Goal: Task Accomplishment & Management: Manage account settings

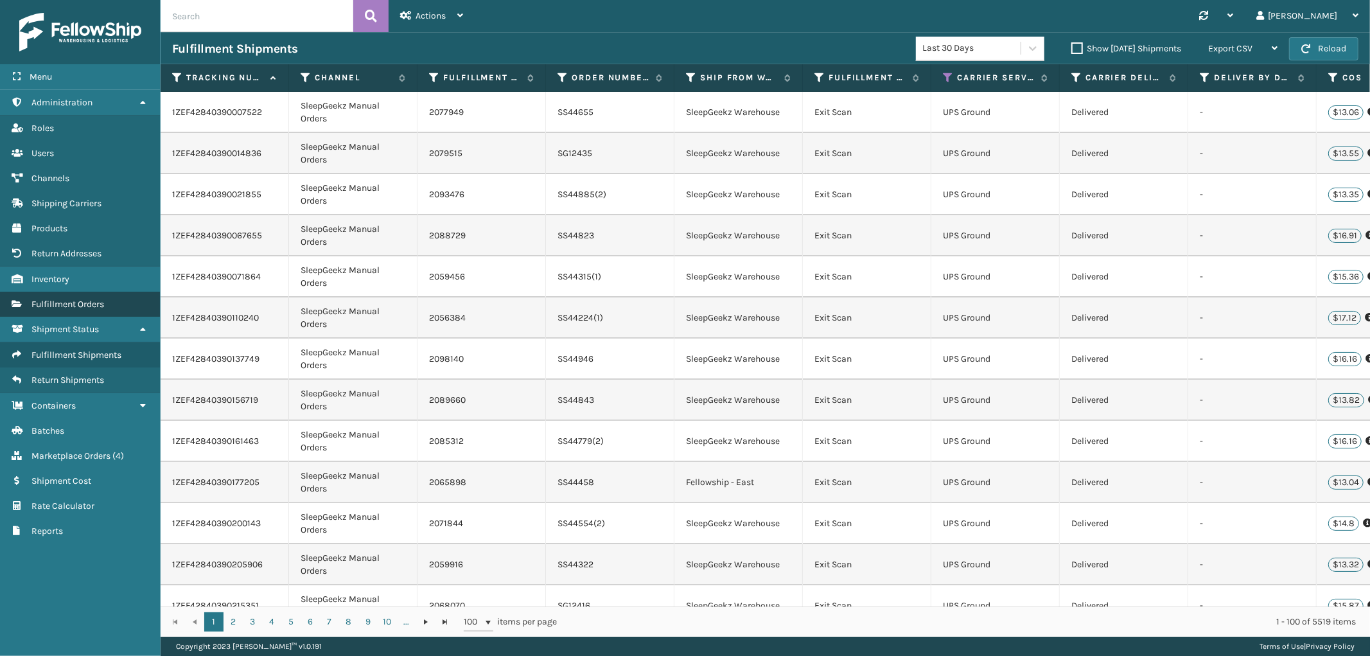
click at [69, 299] on span "Fulfillment Orders" at bounding box center [67, 304] width 73 height 11
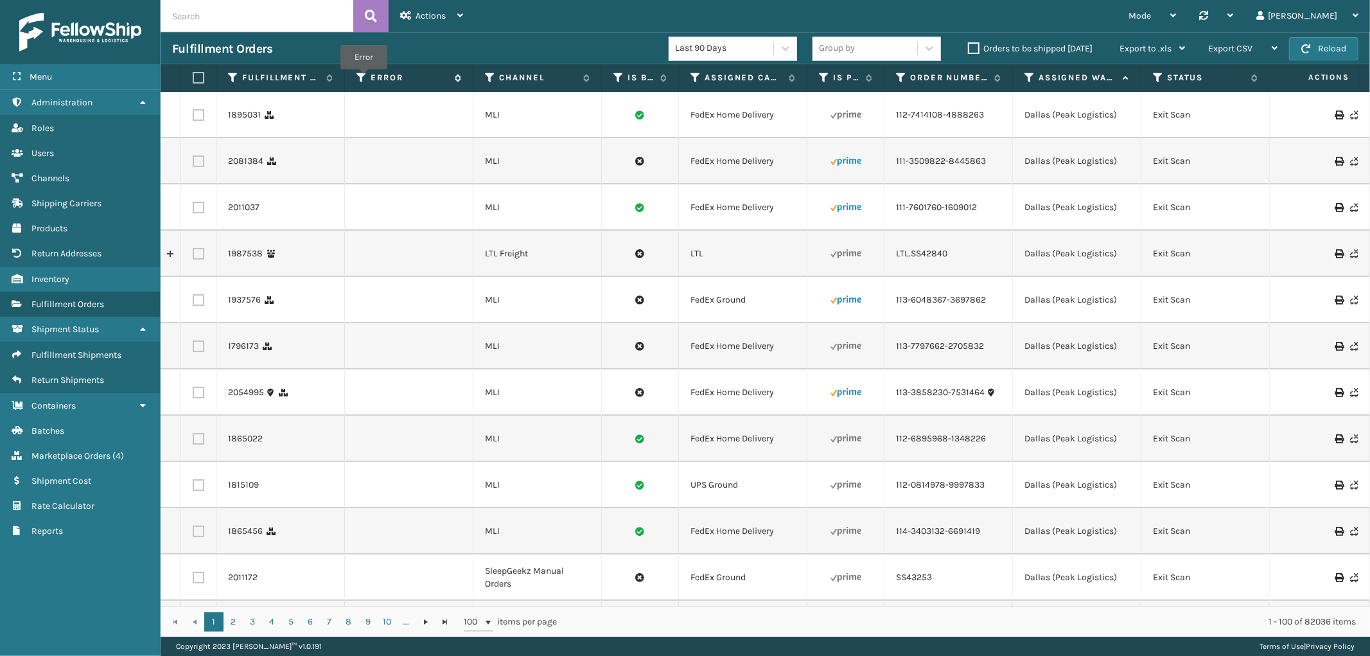
click at [363, 78] on icon at bounding box center [361, 78] width 10 height 12
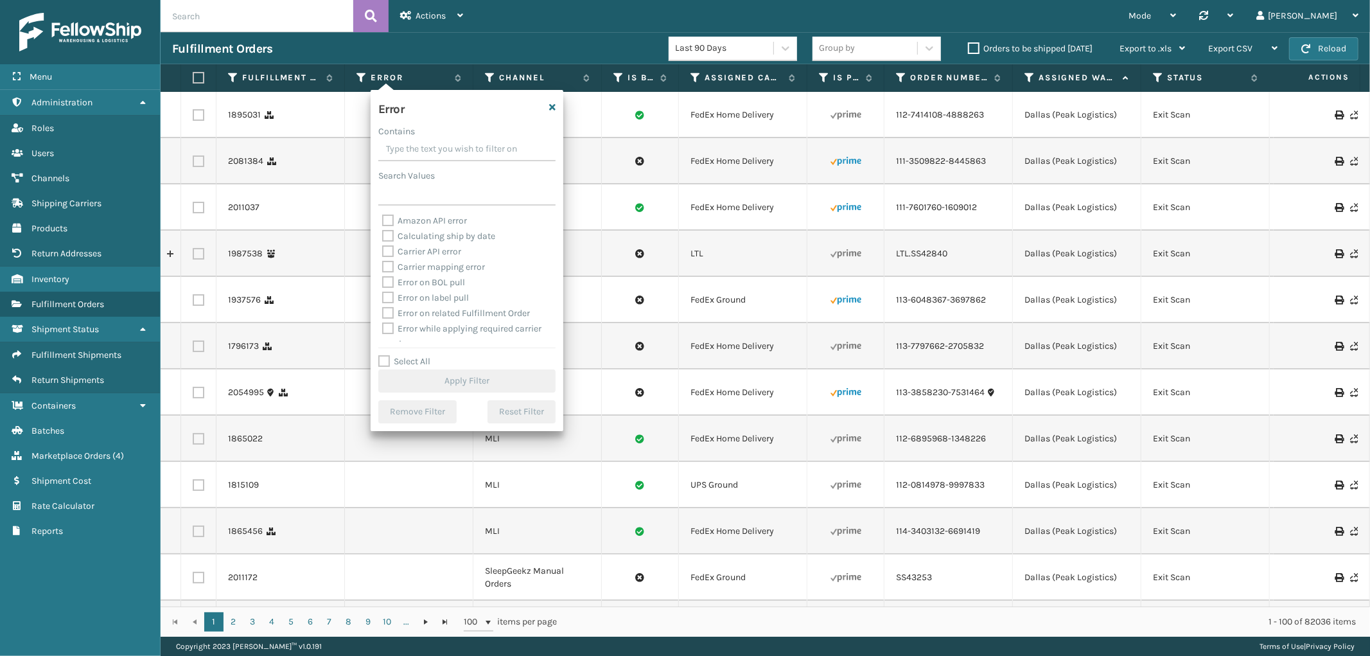
click at [381, 361] on label "Select All" at bounding box center [404, 361] width 52 height 11
click at [381, 355] on input "Select All" at bounding box center [474, 354] width 193 height 1
checkbox input "true"
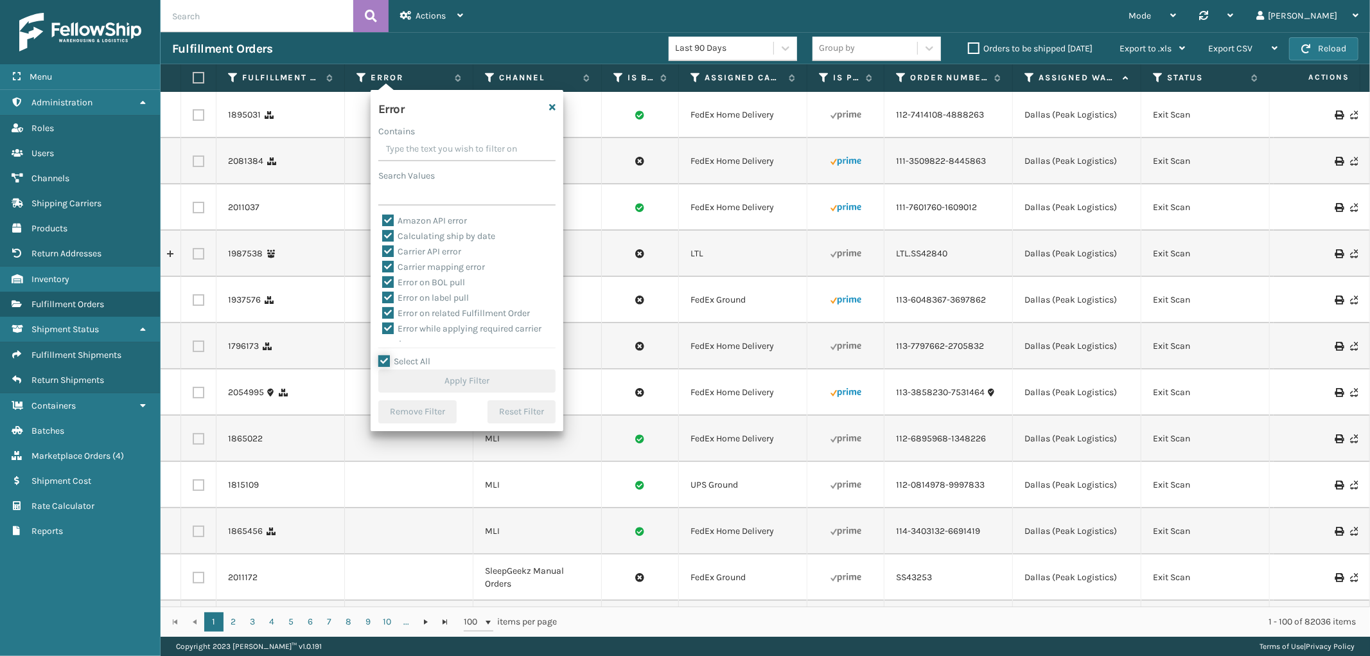
checkbox input "true"
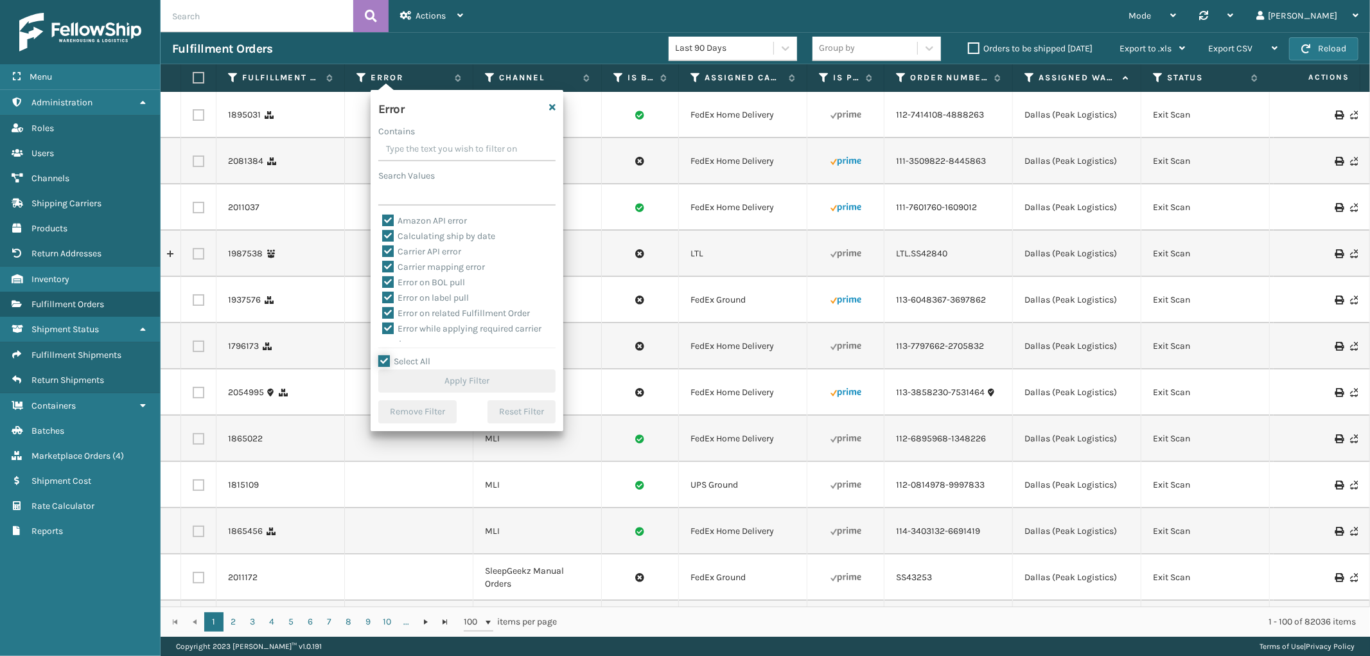
checkbox input "true"
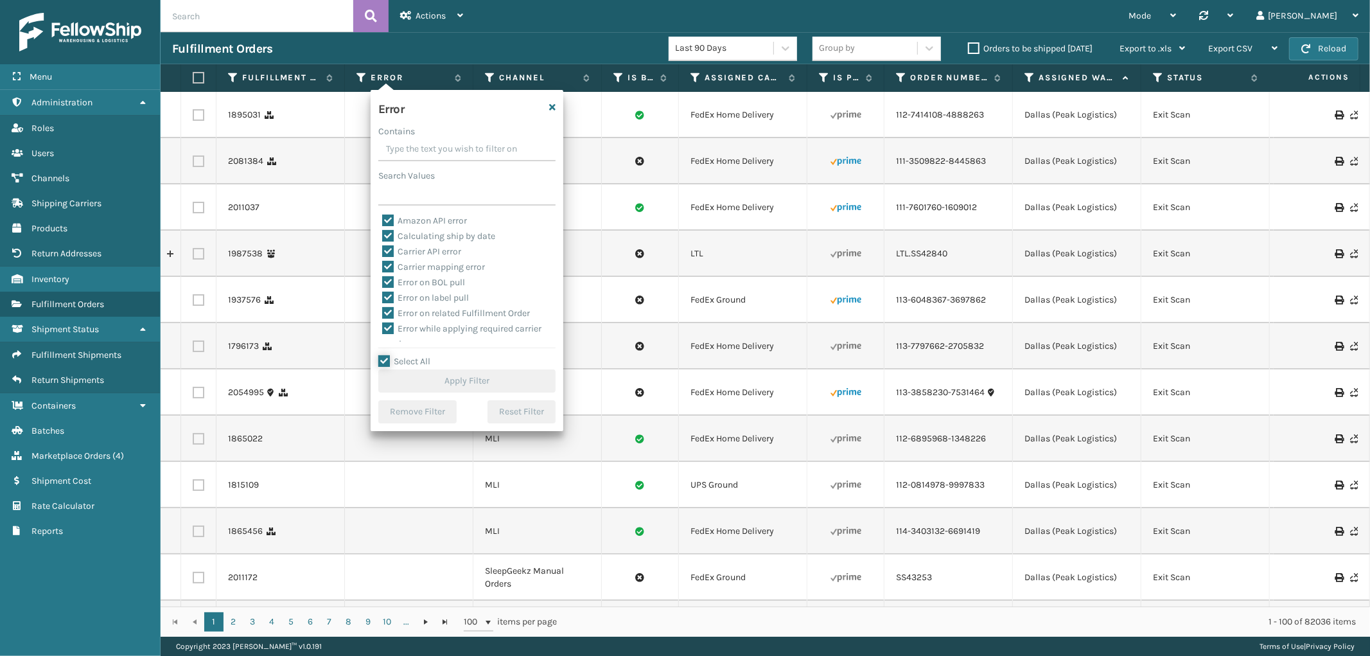
checkbox input "true"
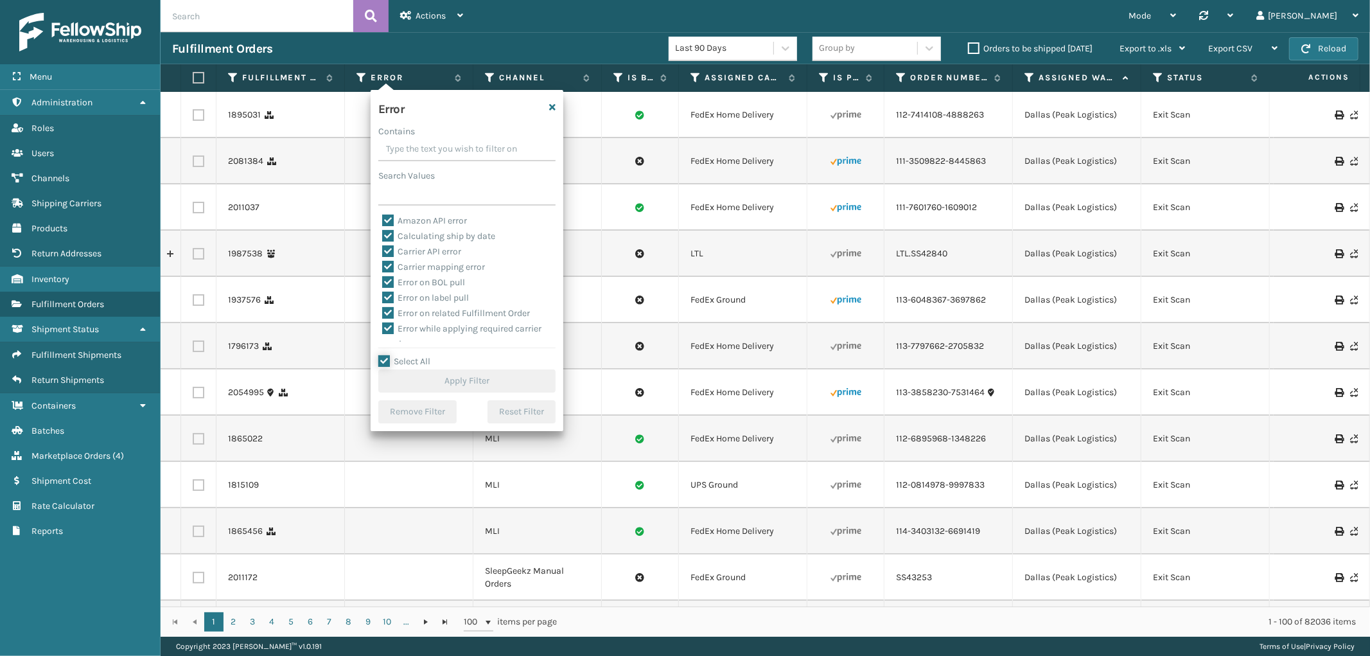
checkbox input "true"
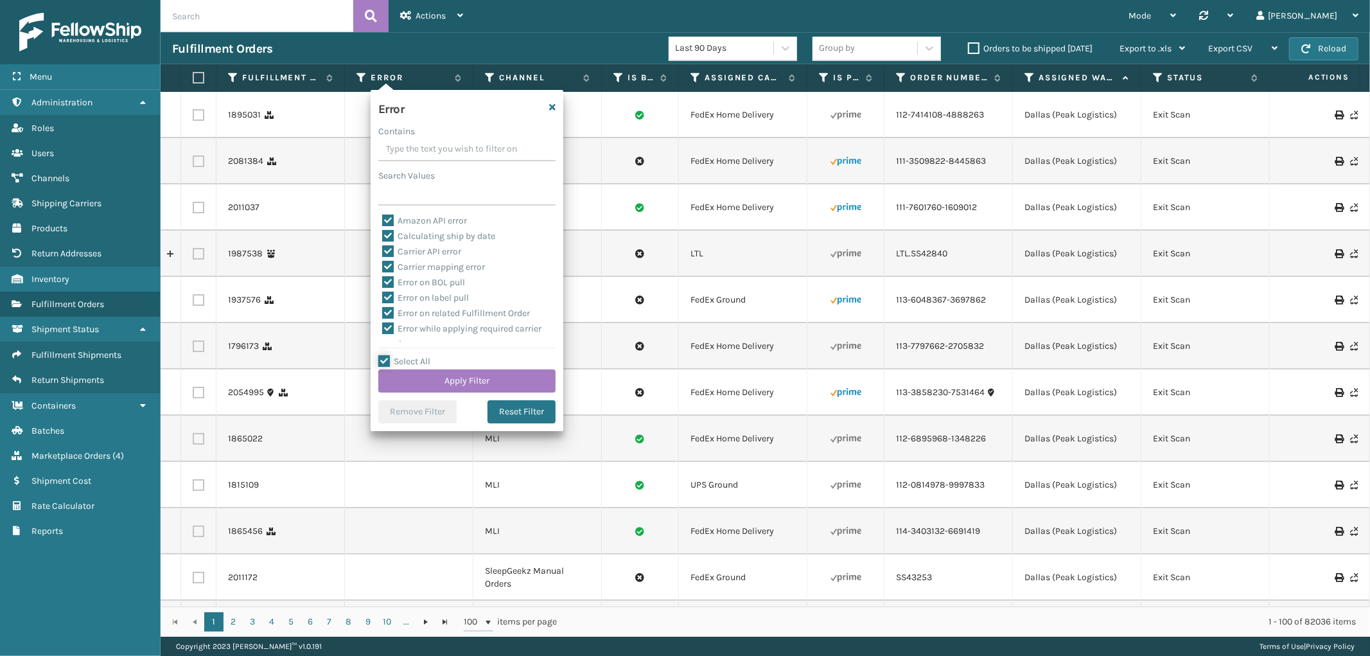
scroll to position [287, 0]
click at [385, 329] on label "To be cancelled" at bounding box center [420, 334] width 76 height 11
click at [383, 327] on input "To be cancelled" at bounding box center [382, 331] width 1 height 8
checkbox input "false"
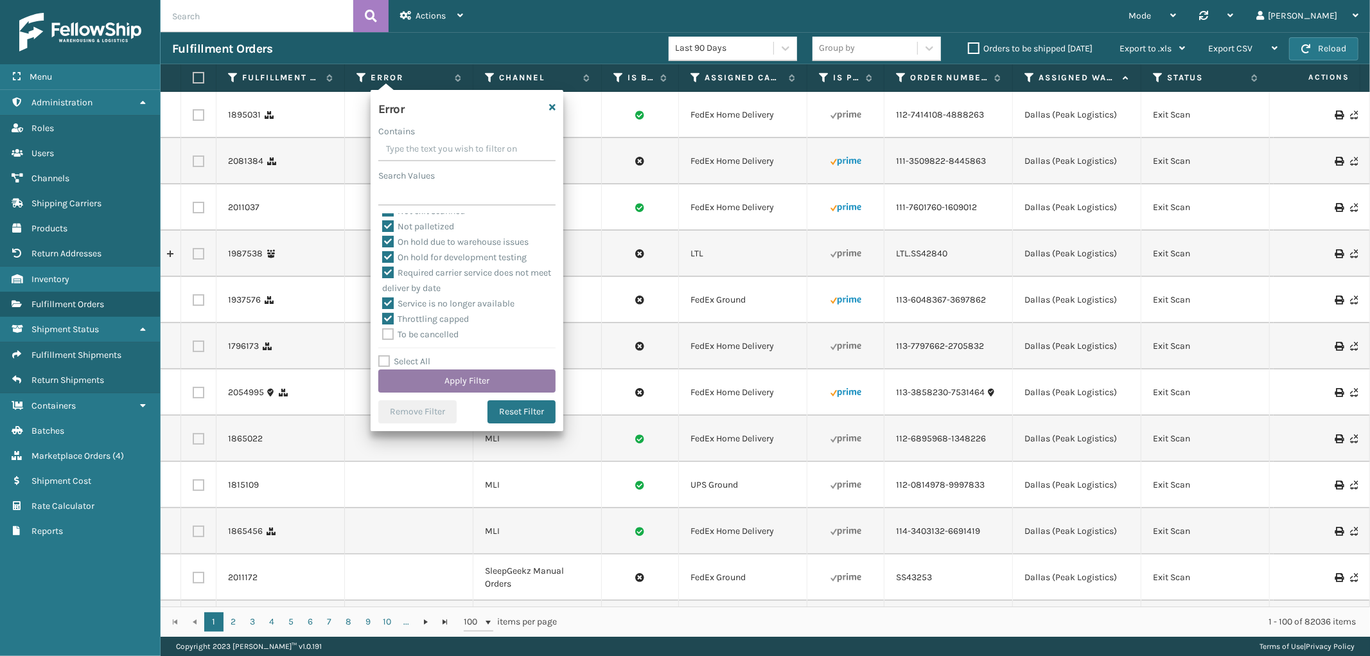
click at [439, 373] on button "Apply Filter" at bounding box center [466, 380] width 177 height 23
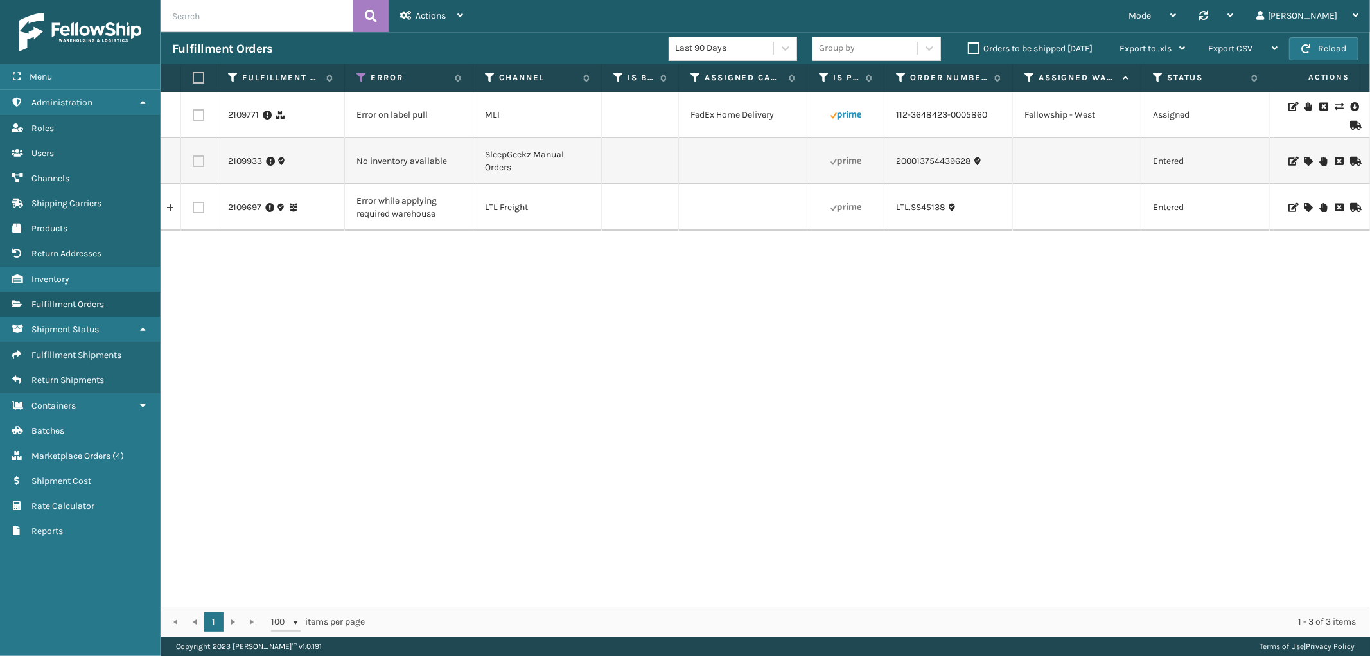
click at [1288, 104] on icon at bounding box center [1292, 106] width 8 height 9
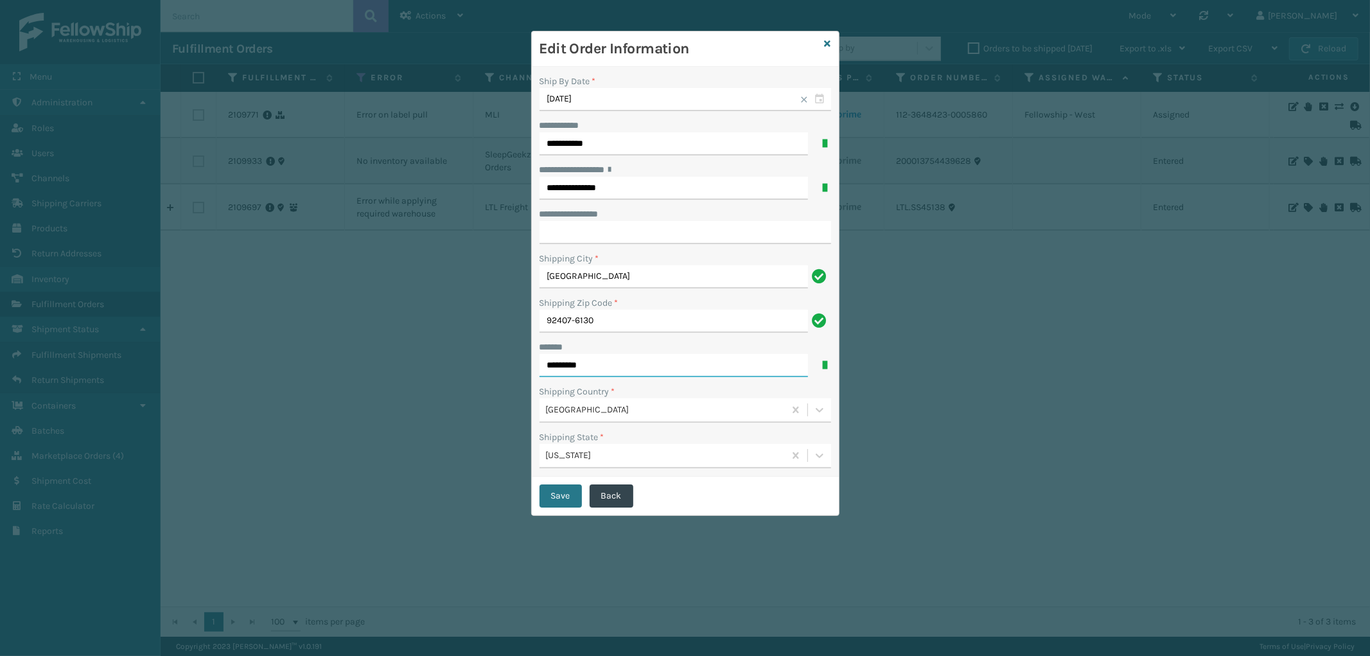
drag, startPoint x: 670, startPoint y: 360, endPoint x: 448, endPoint y: 367, distance: 222.3
click at [448, 367] on div "**********" at bounding box center [685, 328] width 1370 height 656
type input "**********"
click at [561, 493] on button "Save" at bounding box center [560, 495] width 42 height 23
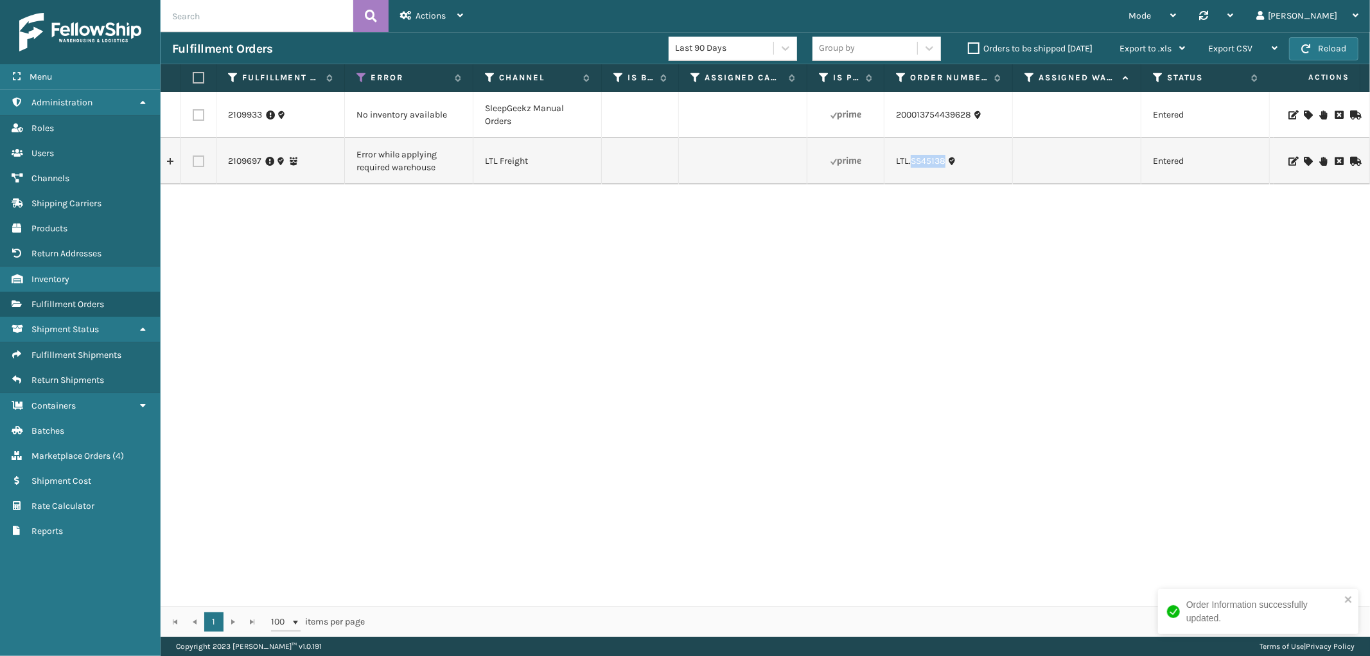
drag, startPoint x: 942, startPoint y: 174, endPoint x: 912, endPoint y: 171, distance: 29.6
click at [912, 171] on td "LTL.SS45138" at bounding box center [948, 161] width 128 height 46
copy link "SS45138"
click at [1303, 159] on icon at bounding box center [1307, 161] width 8 height 9
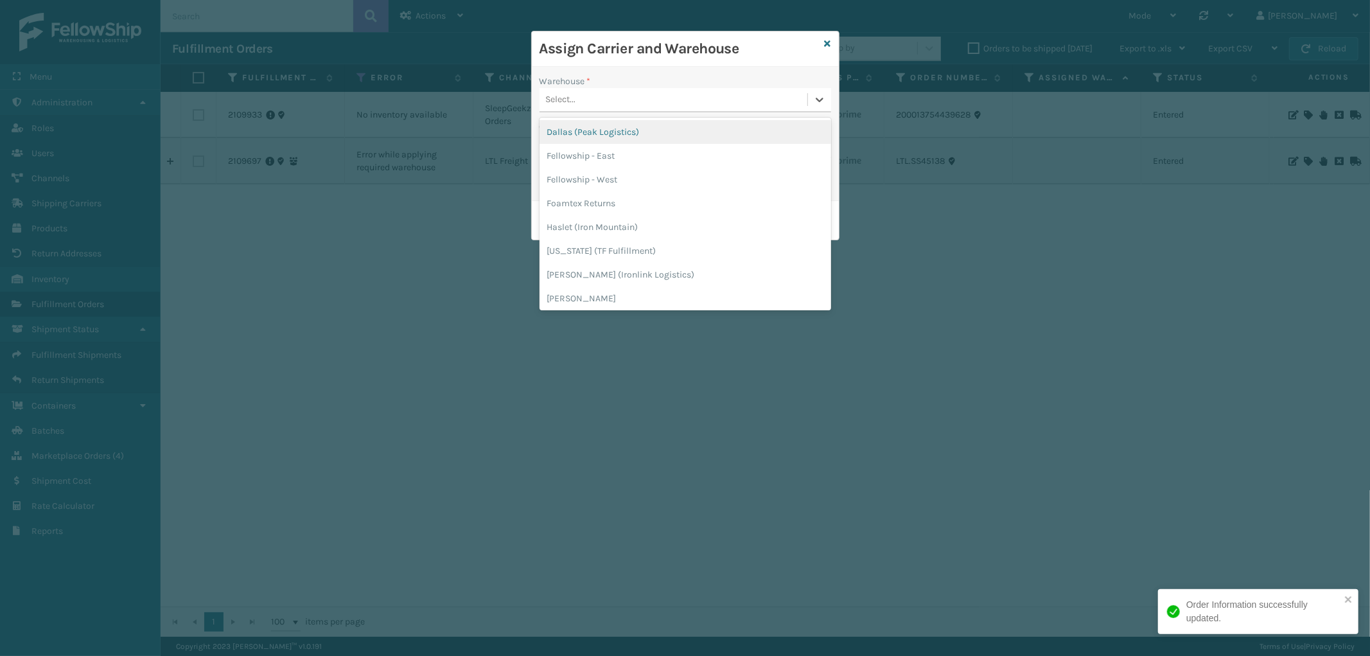
click at [656, 101] on div "Select..." at bounding box center [673, 99] width 268 height 21
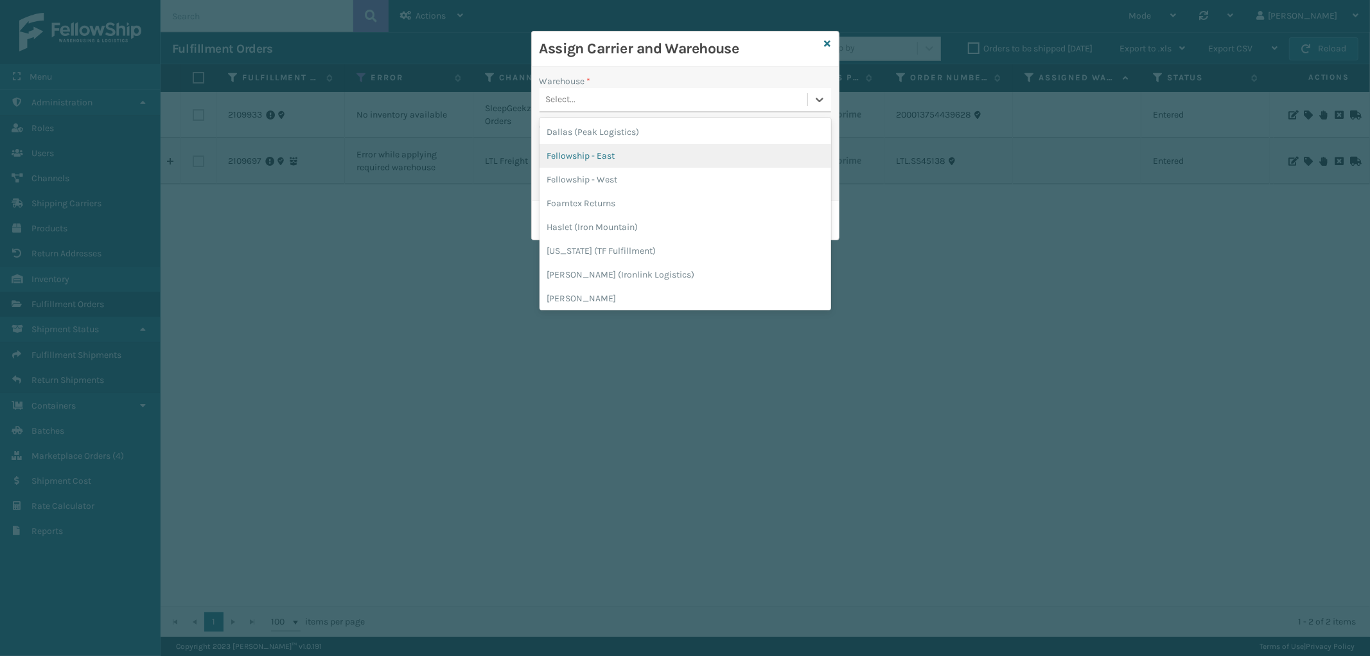
click at [614, 152] on div "Fellowship - East" at bounding box center [685, 156] width 292 height 24
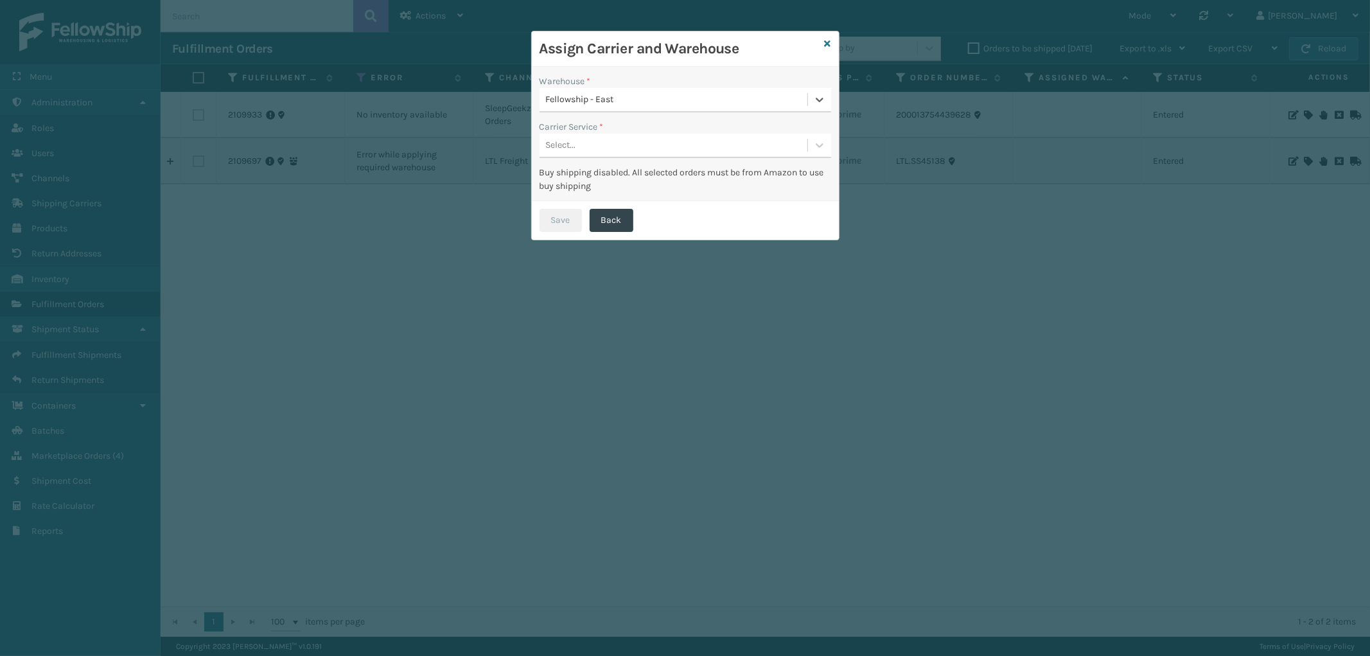
click at [631, 144] on div "Select..." at bounding box center [673, 145] width 268 height 21
click at [621, 184] on div "LTL" at bounding box center [685, 178] width 292 height 24
click at [550, 216] on button "Save" at bounding box center [560, 220] width 42 height 23
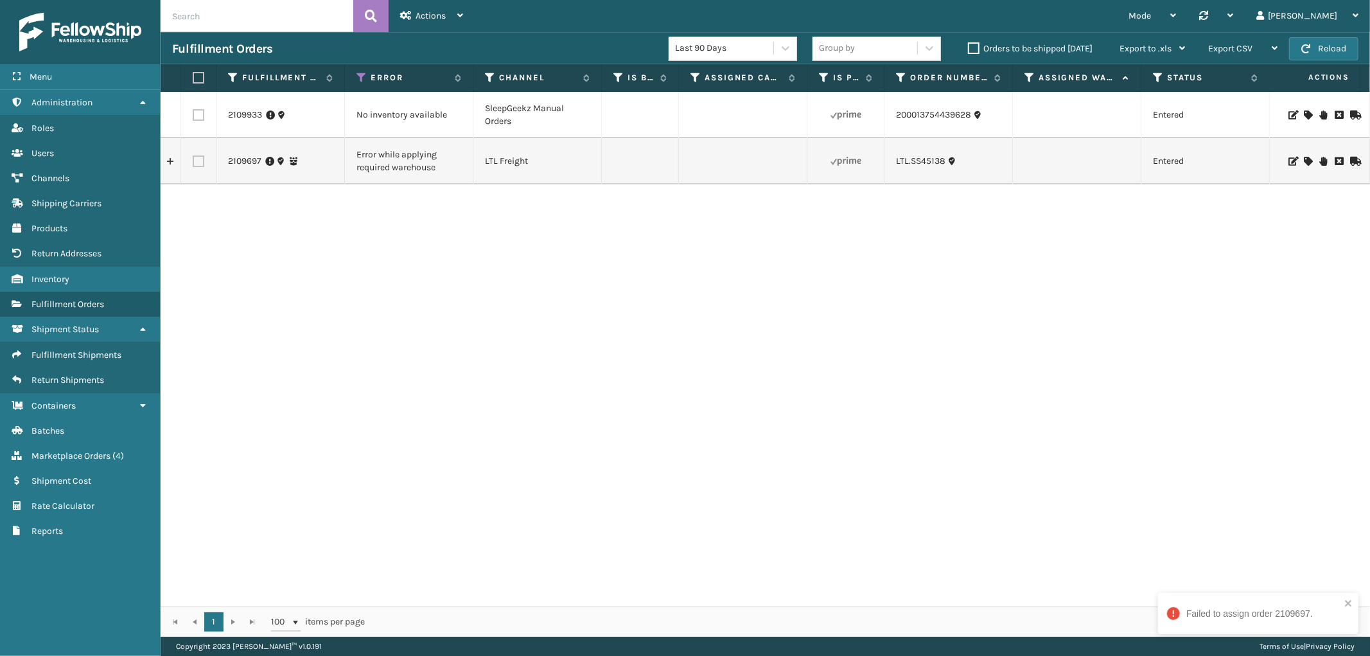
scroll to position [0, 1049]
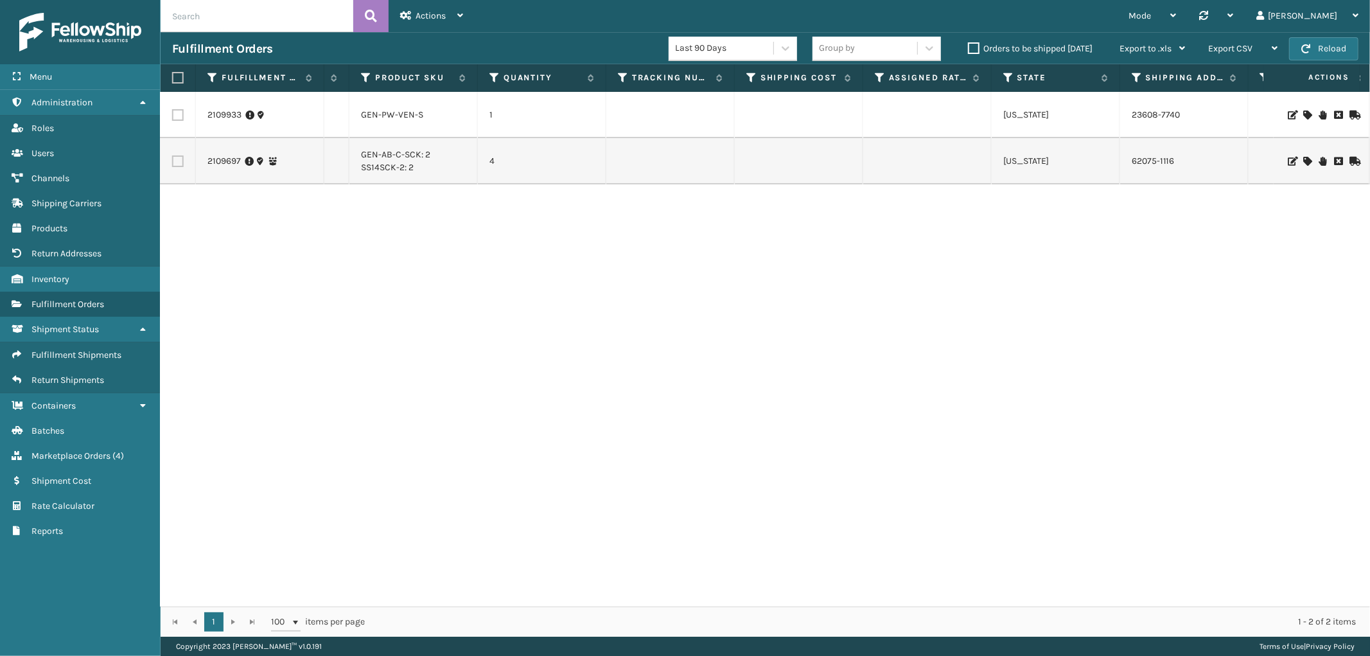
click at [1303, 113] on icon at bounding box center [1307, 114] width 8 height 9
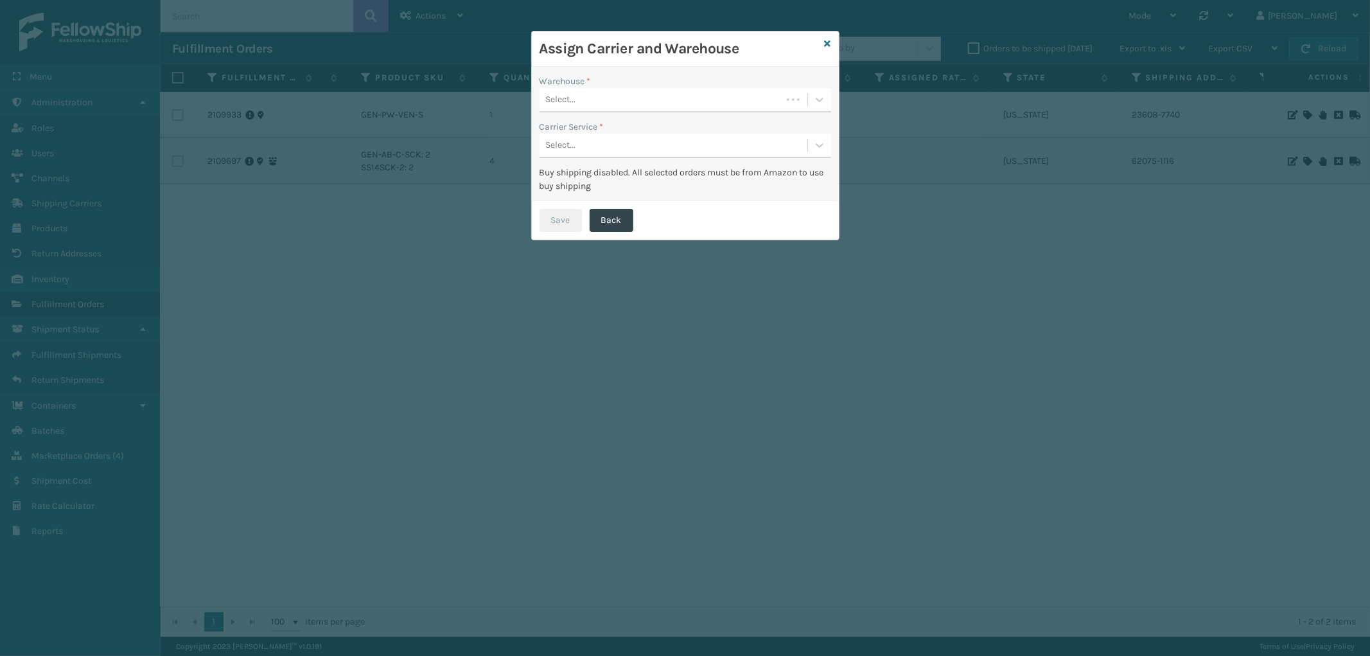
click at [627, 93] on div "Select..." at bounding box center [660, 99] width 242 height 21
click at [607, 125] on div "Fellowship - West" at bounding box center [685, 132] width 292 height 24
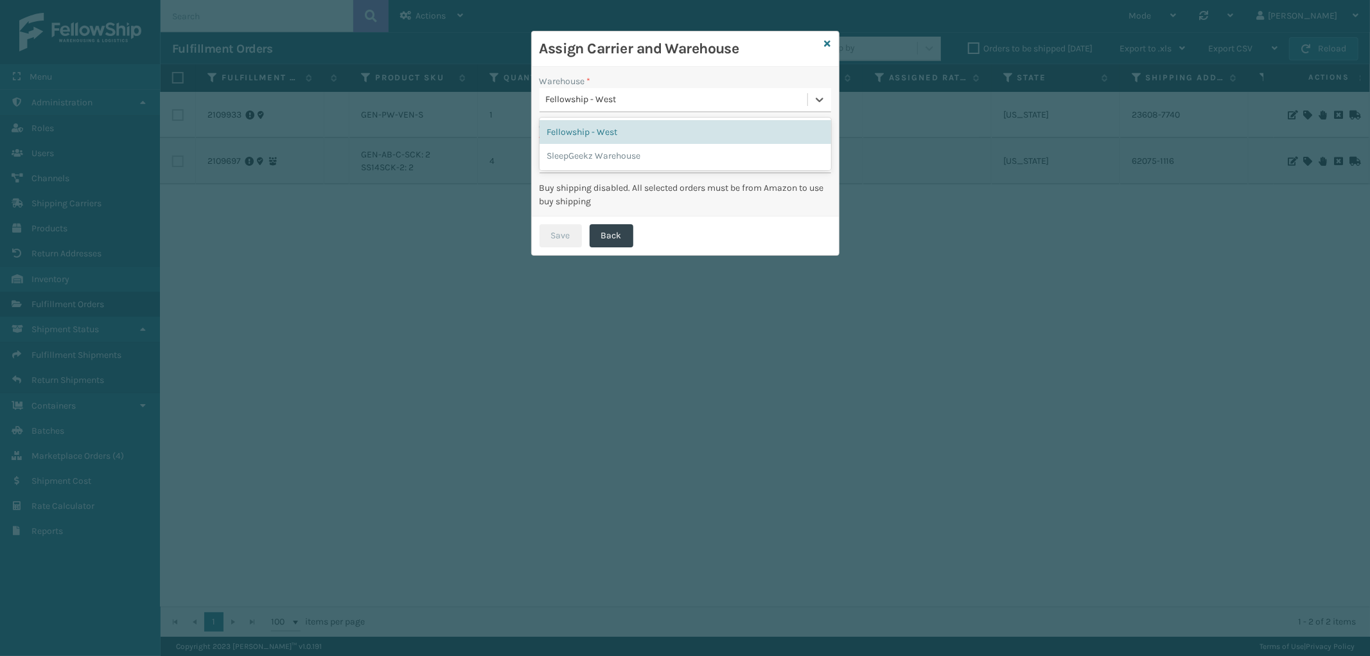
click at [652, 100] on div "Fellowship - West" at bounding box center [677, 99] width 263 height 13
click at [618, 159] on div "SleepGeekz Warehouse" at bounding box center [685, 156] width 292 height 24
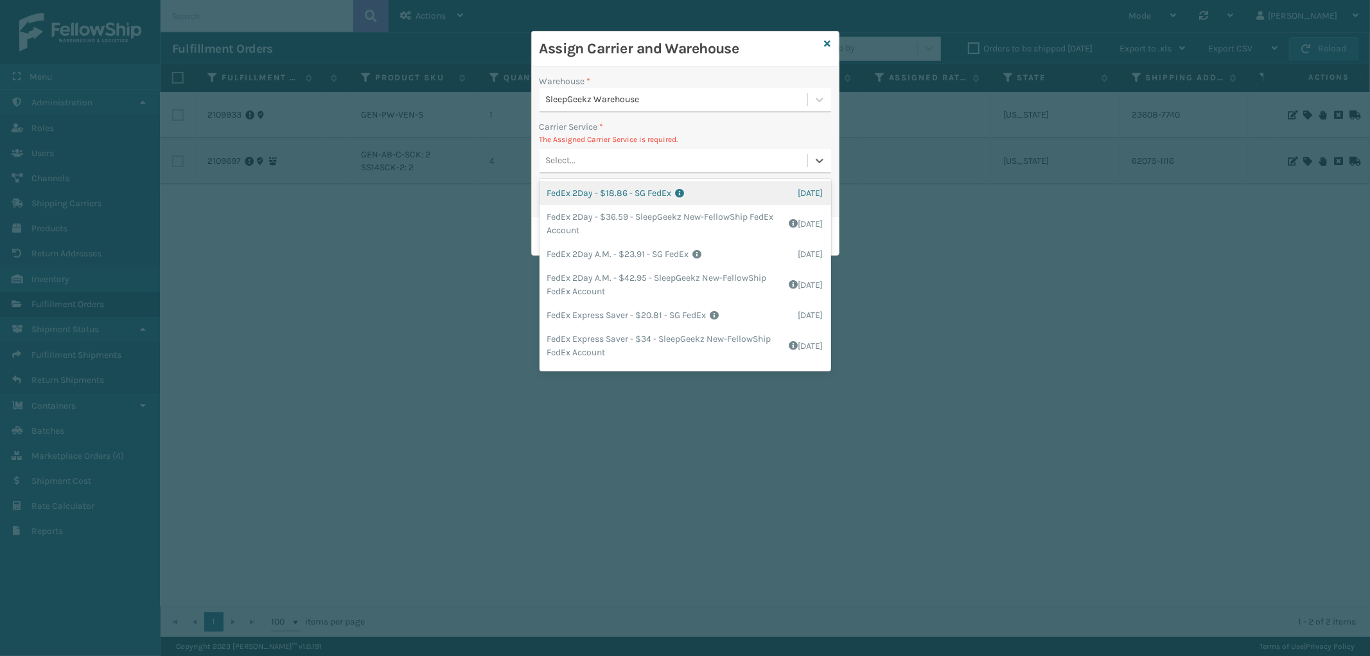
click at [639, 153] on div "Select..." at bounding box center [673, 160] width 268 height 21
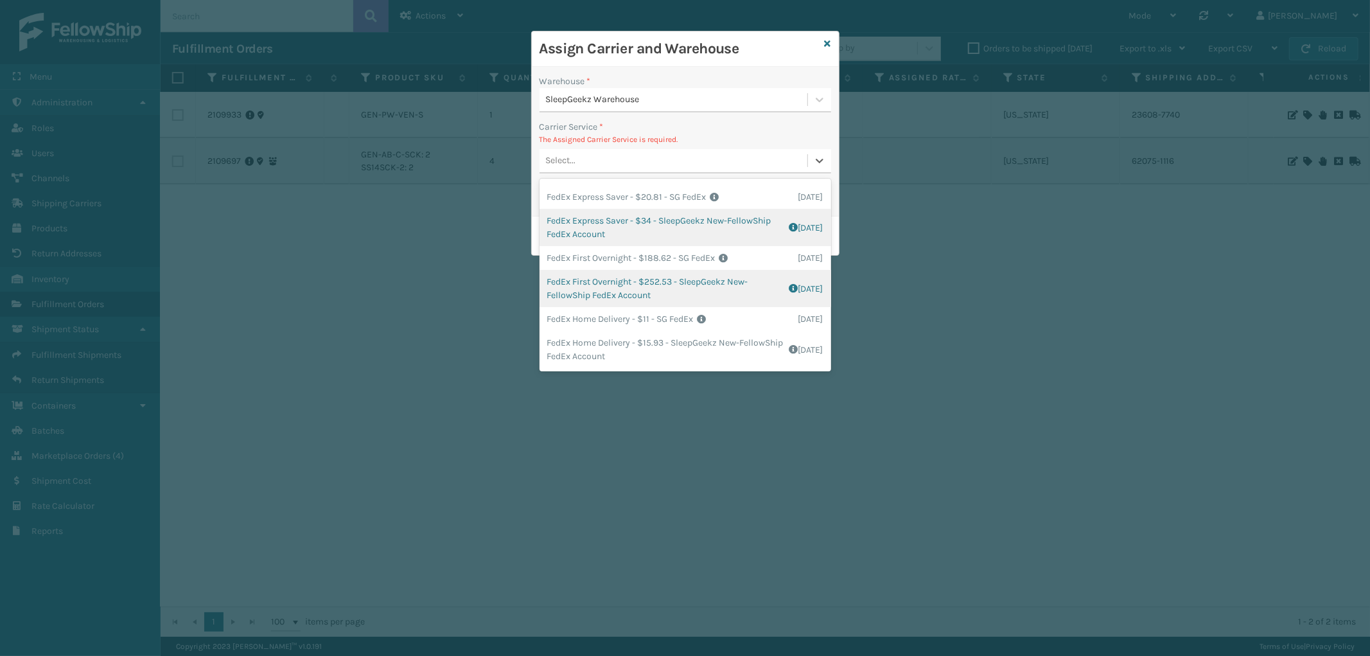
scroll to position [143, 0]
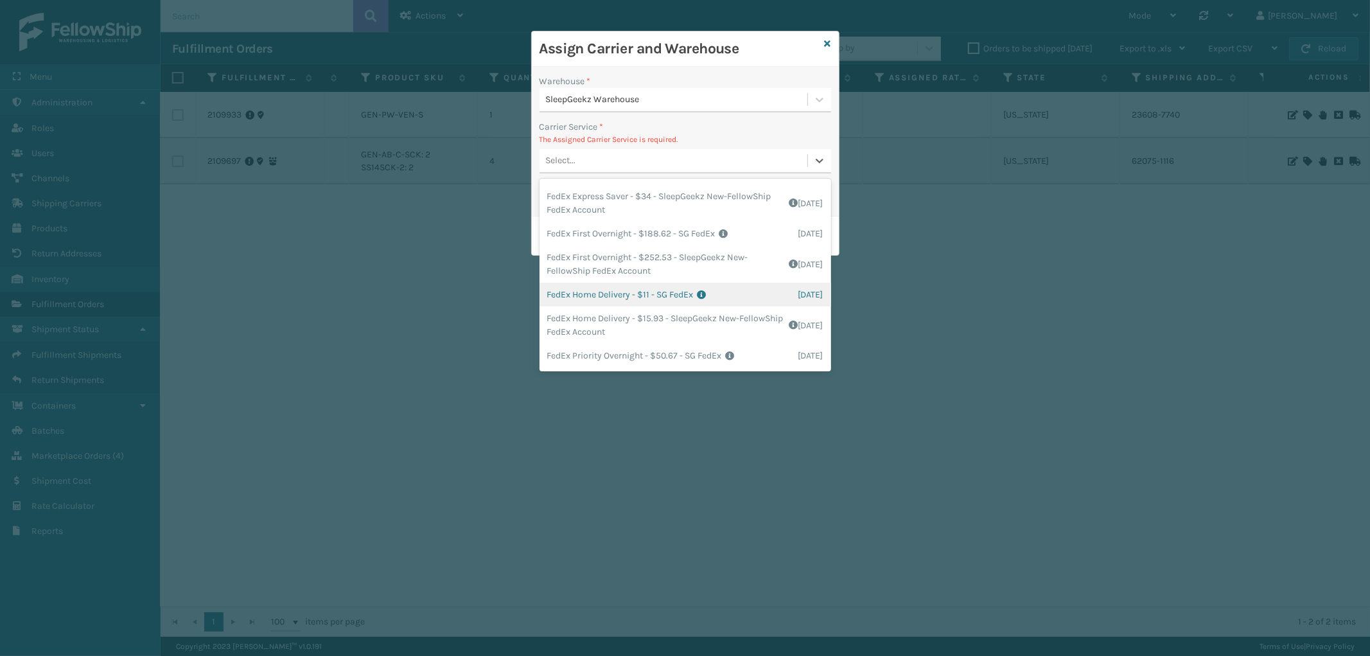
click at [672, 296] on div "FedEx Home Delivery - $11 - SG FedEx Shipping Cost $11 Surplus Cost $0 Total $1…" at bounding box center [685, 295] width 292 height 24
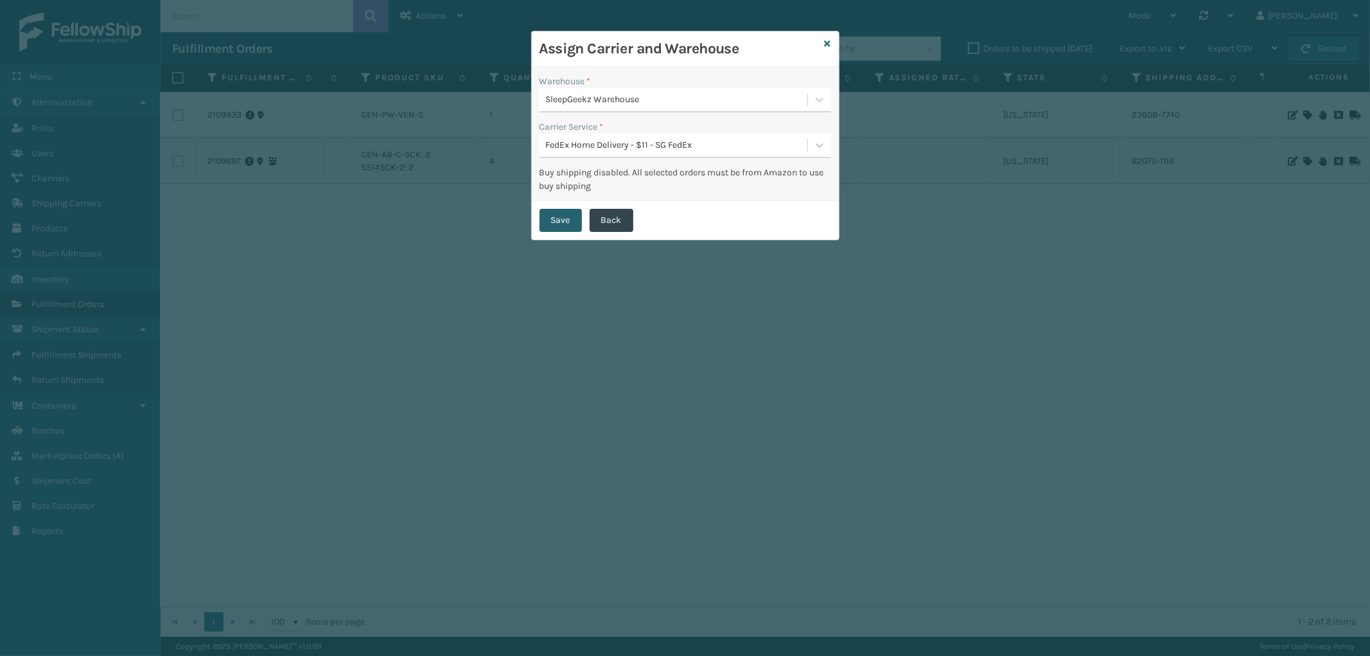
click at [555, 210] on button "Save" at bounding box center [560, 220] width 42 height 23
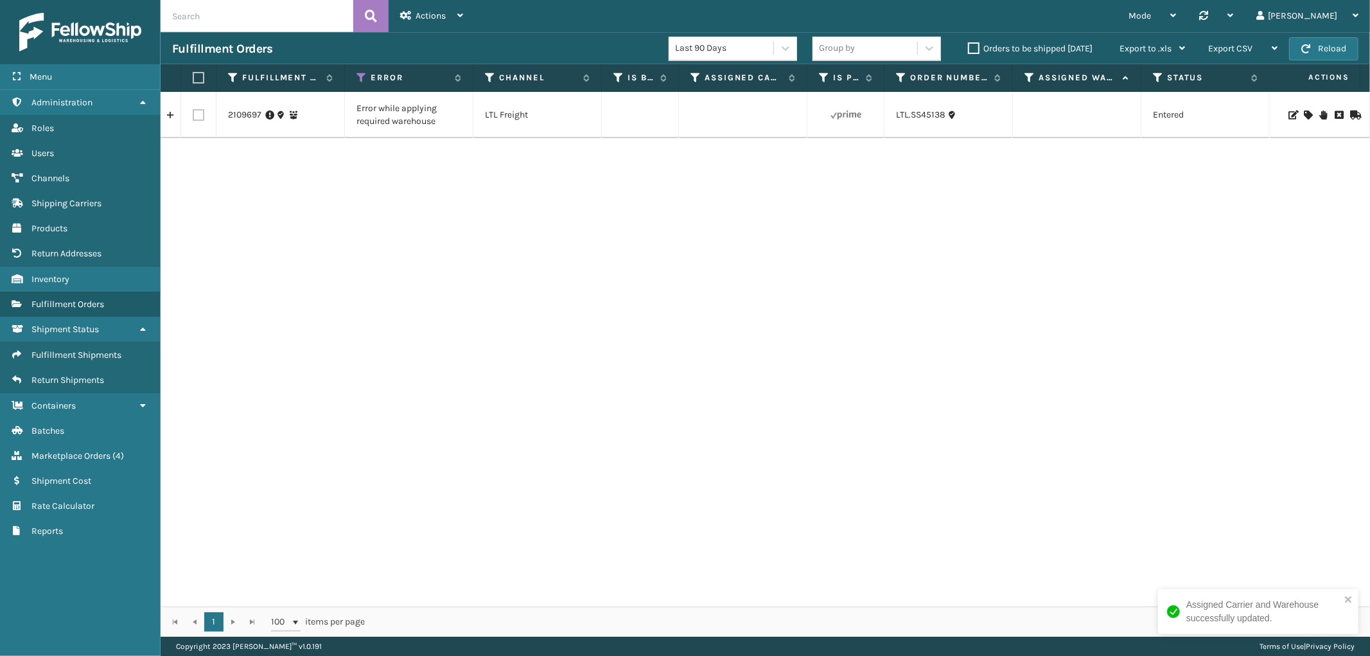
click at [168, 121] on link at bounding box center [171, 115] width 20 height 21
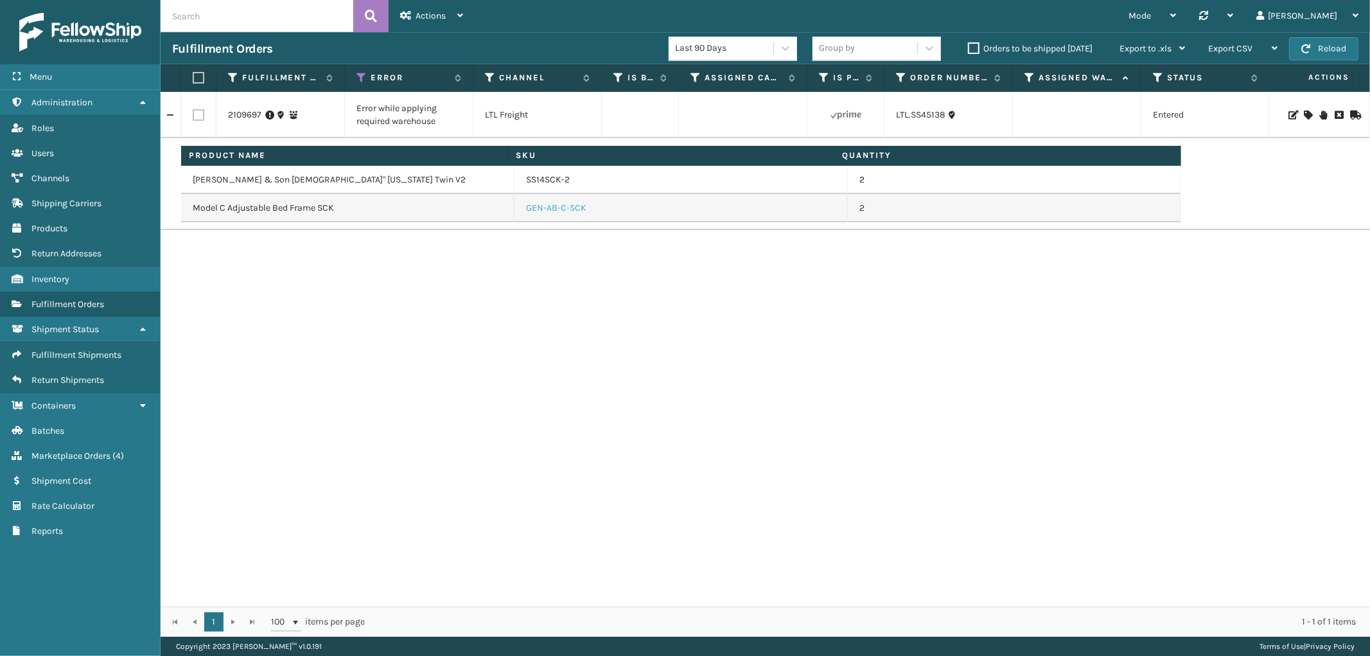
click at [547, 211] on link "GEN-AB-C-SCK" at bounding box center [556, 208] width 60 height 13
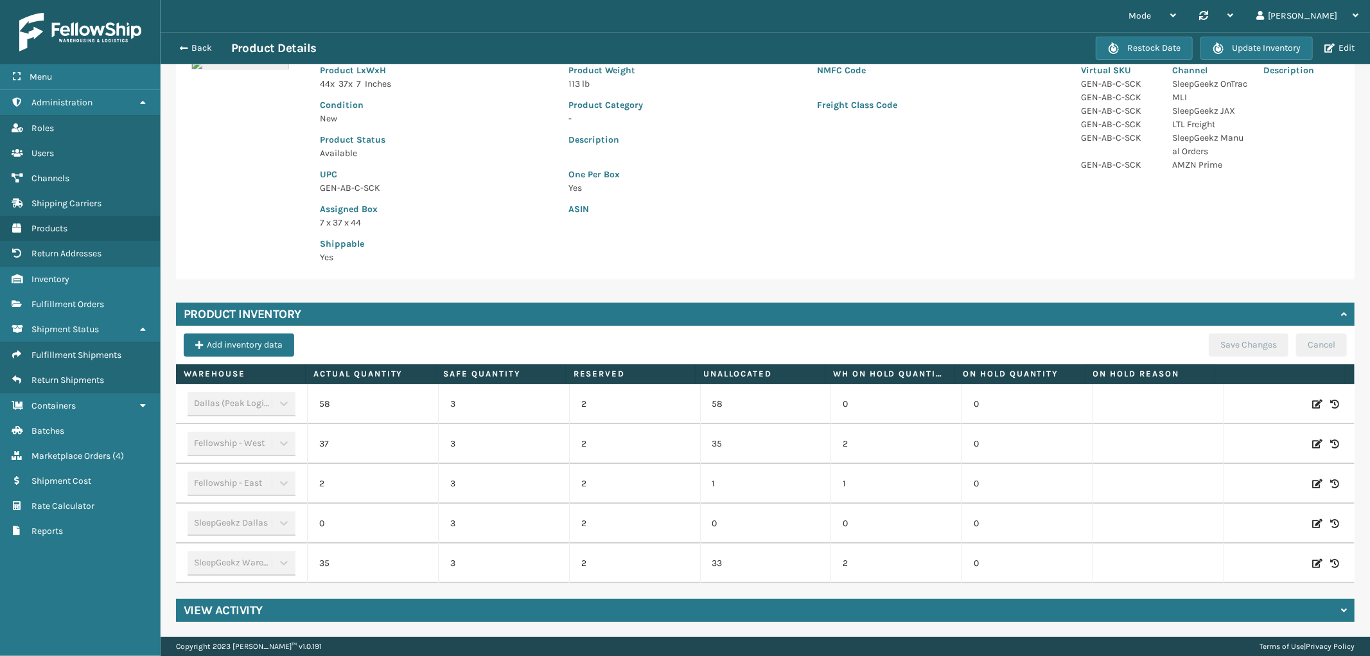
scroll to position [123, 0]
click at [1312, 482] on icon at bounding box center [1317, 482] width 10 height 13
click at [416, 480] on span "Increase value" at bounding box center [417, 485] width 10 height 10
type input "4"
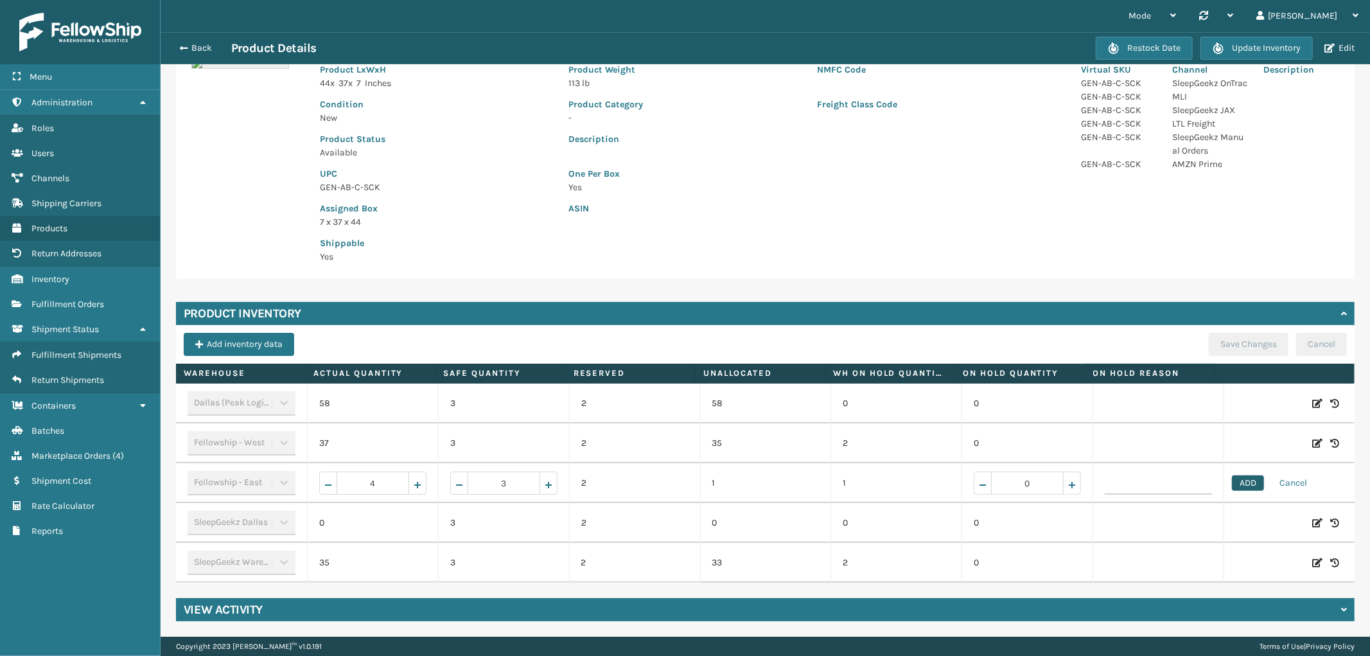
click at [1232, 485] on button "ADD" at bounding box center [1248, 482] width 32 height 15
click at [1240, 347] on button "Save Changes" at bounding box center [1248, 344] width 80 height 23
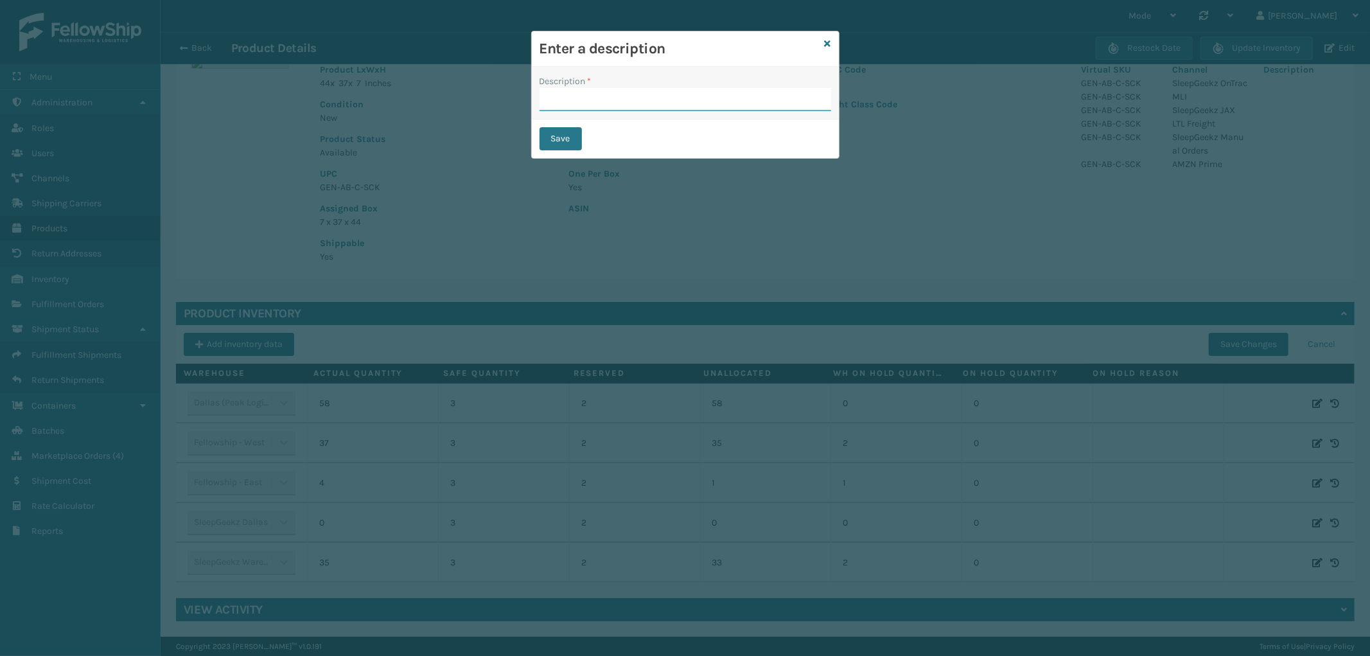
click at [669, 104] on input "Description *" at bounding box center [685, 99] width 292 height 23
type input "from inventory"
click at [570, 141] on button "Save" at bounding box center [560, 138] width 42 height 23
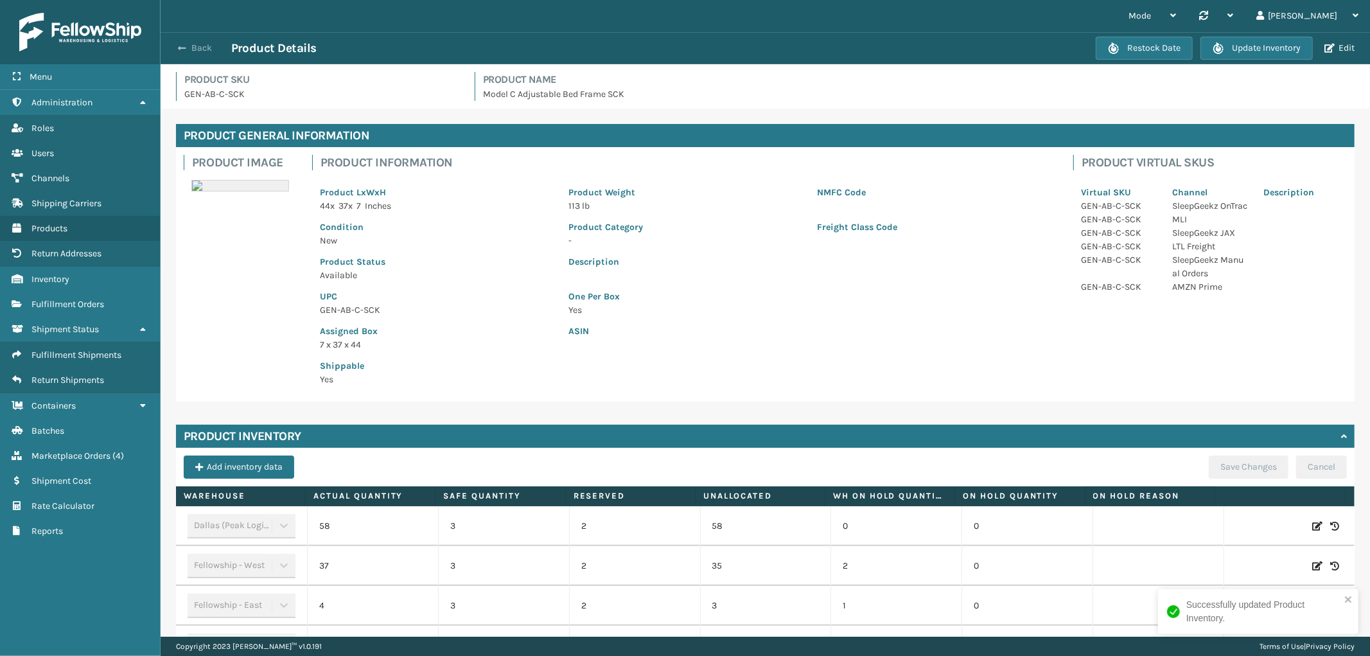
click at [195, 47] on button "Back" at bounding box center [201, 48] width 59 height 12
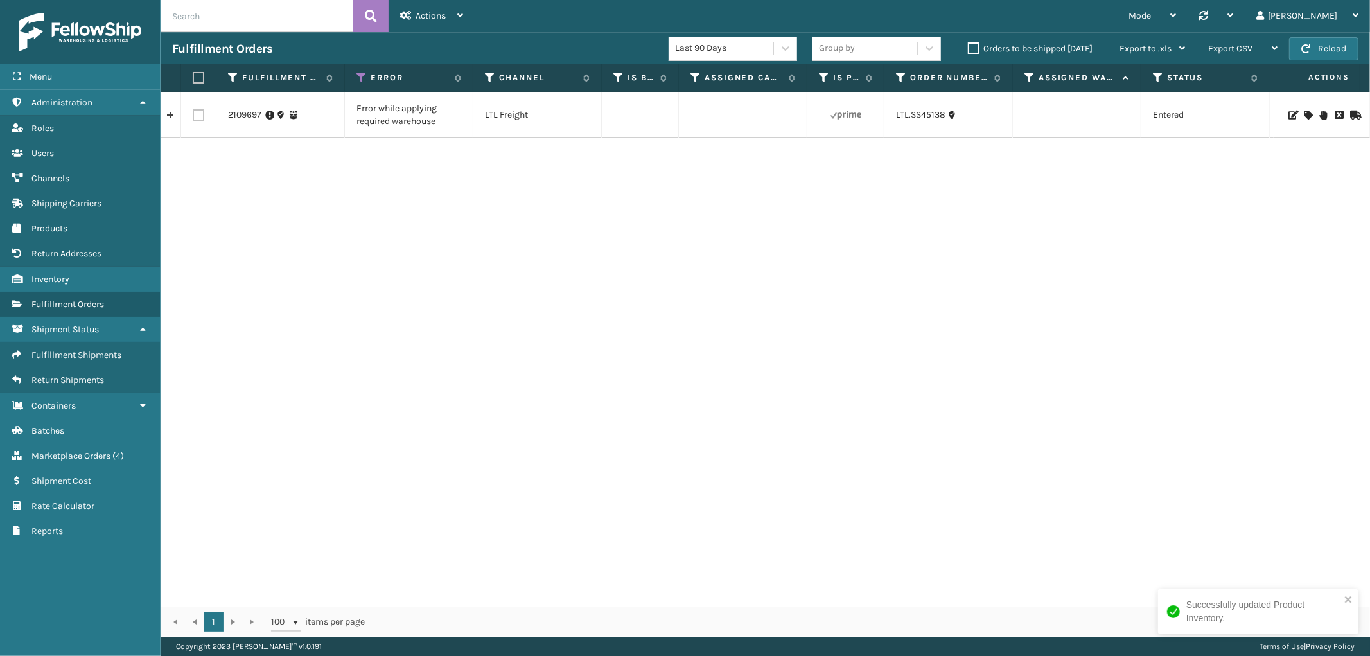
click at [1303, 112] on icon at bounding box center [1307, 114] width 8 height 9
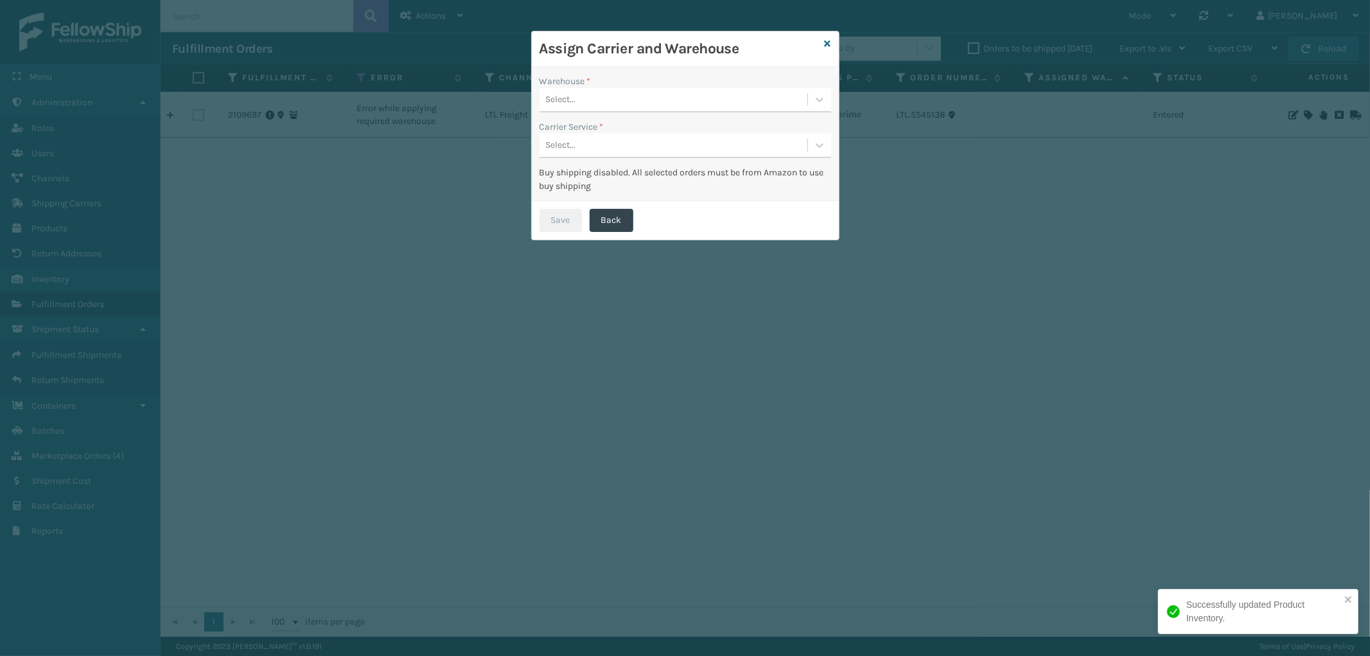
click at [676, 98] on div "Select..." at bounding box center [673, 99] width 268 height 21
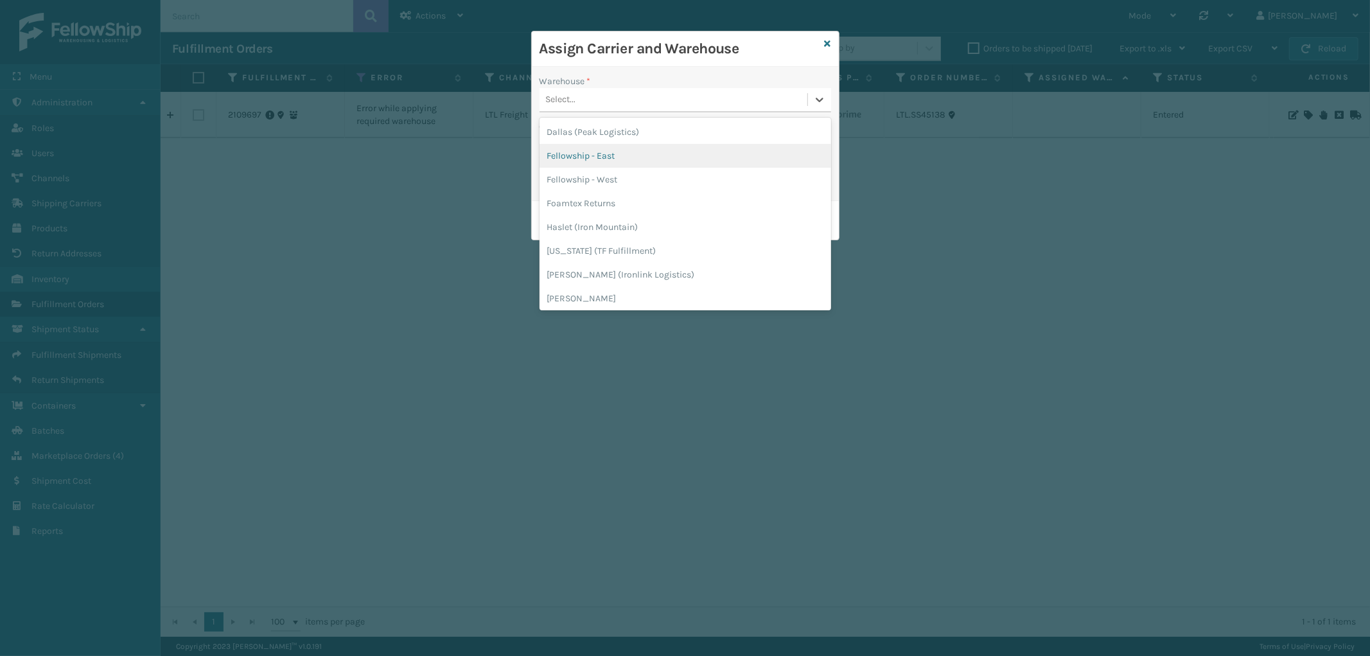
click at [632, 152] on div "Fellowship - East" at bounding box center [685, 156] width 292 height 24
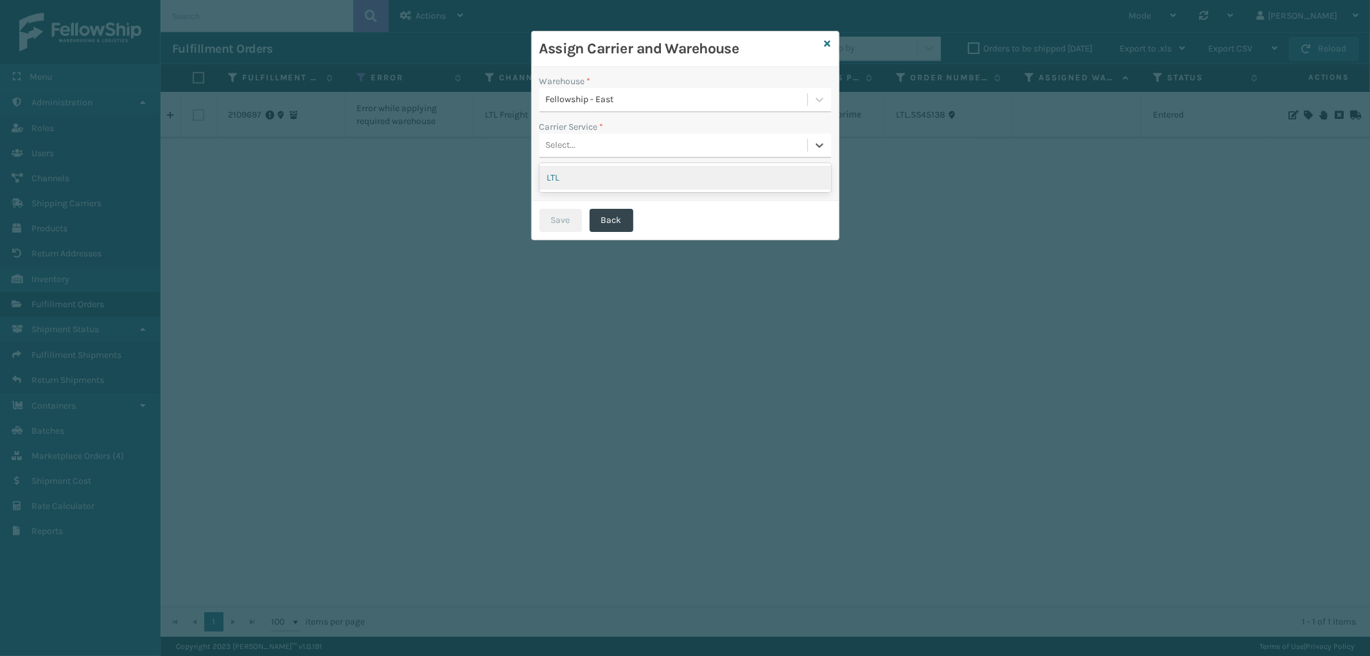
click at [653, 146] on div "Select..." at bounding box center [673, 145] width 268 height 21
click at [622, 184] on div "LTL" at bounding box center [685, 178] width 292 height 24
click at [563, 221] on button "Save" at bounding box center [560, 220] width 42 height 23
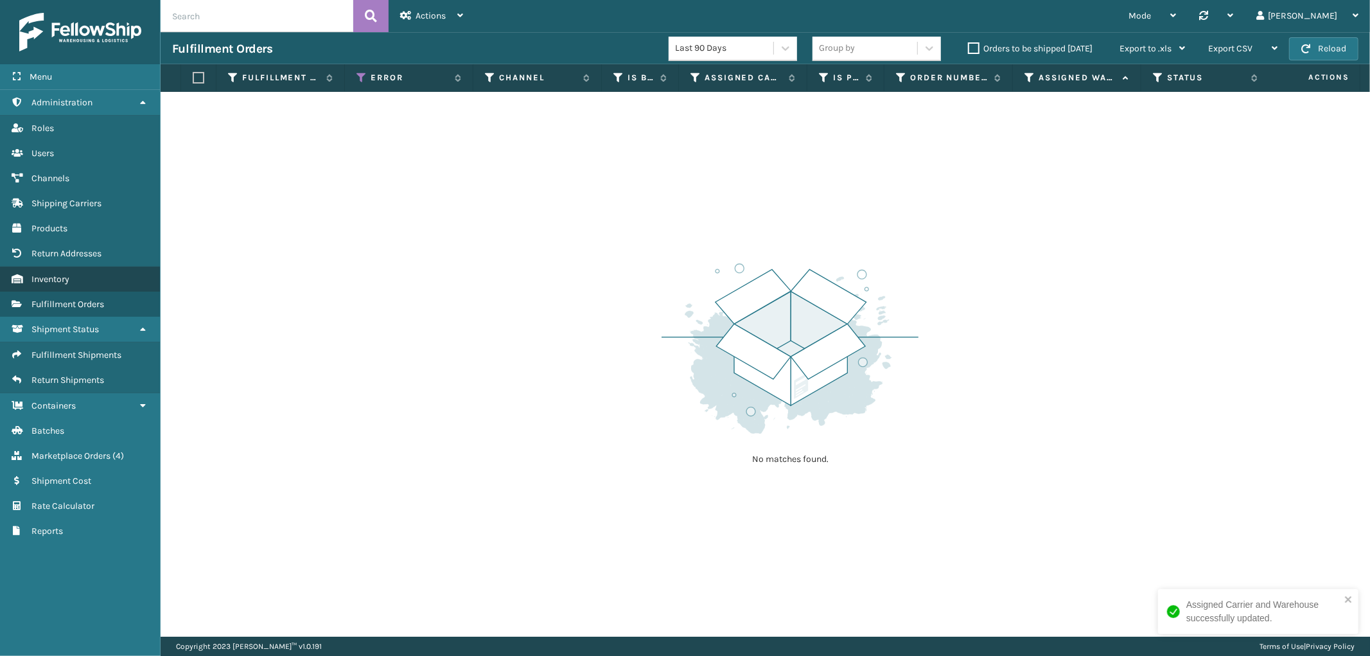
click at [74, 267] on link "Inventory" at bounding box center [80, 278] width 160 height 25
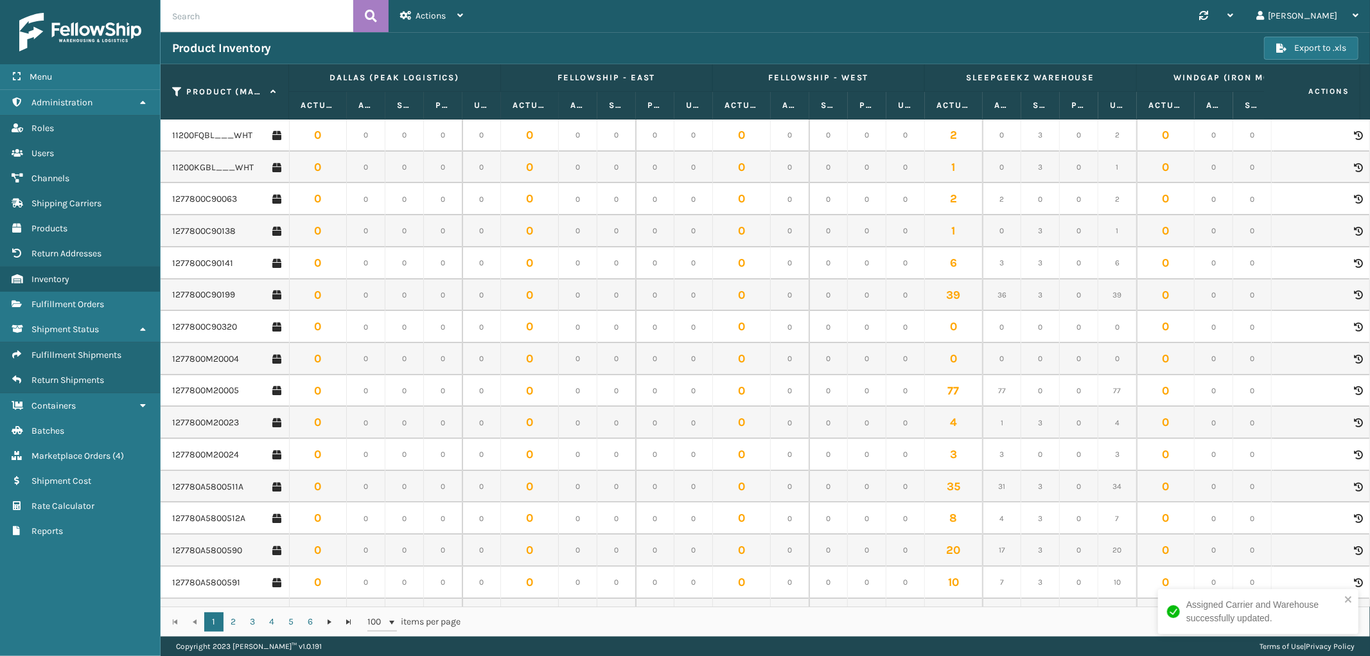
click at [252, 15] on input "text" at bounding box center [257, 16] width 193 height 32
paste input "GEN-AB-C-SCK"
type input "GEN-AB-C-SCK"
click at [368, 15] on icon at bounding box center [371, 15] width 12 height 19
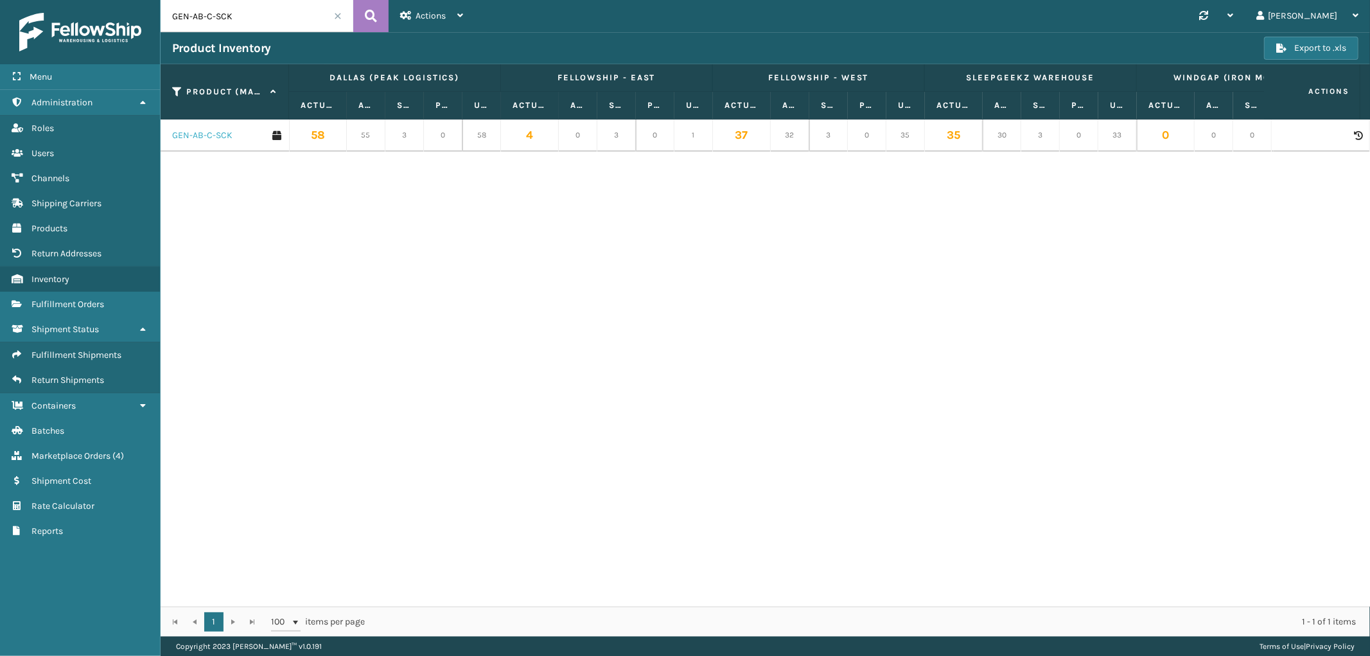
click at [197, 135] on link "GEN-AB-C-SCK" at bounding box center [202, 135] width 60 height 13
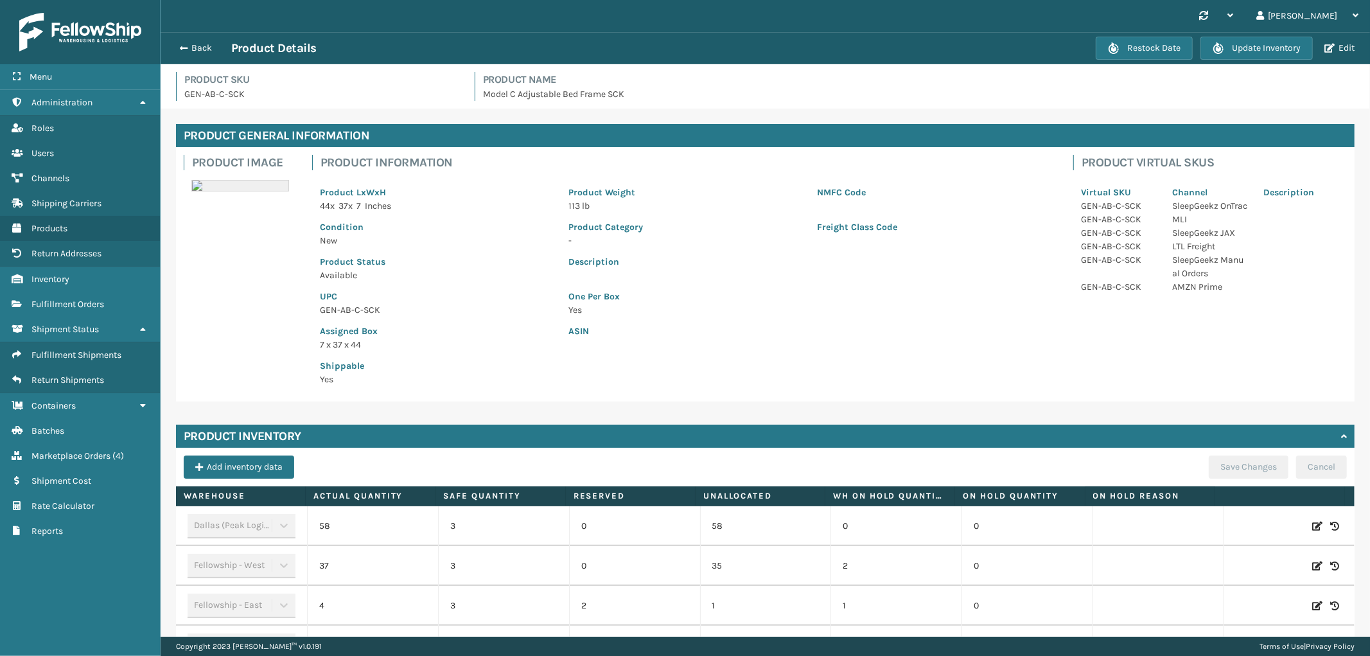
scroll to position [123, 0]
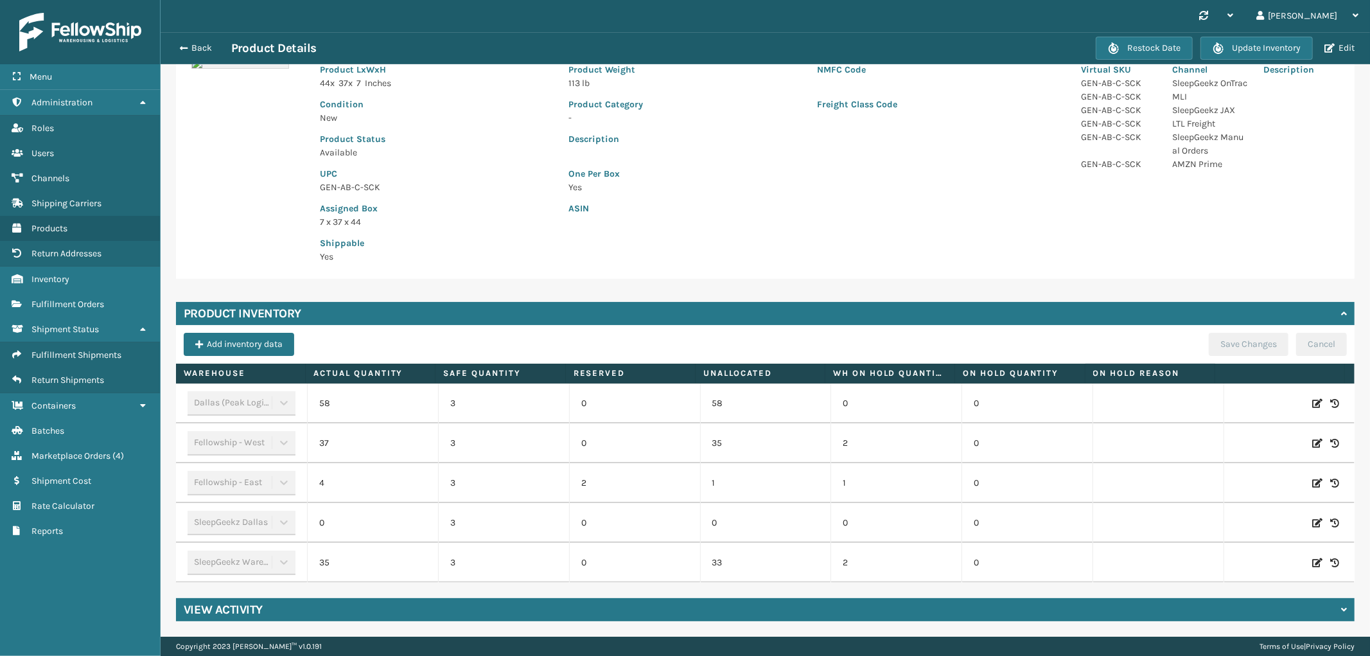
click at [1312, 478] on icon at bounding box center [1317, 482] width 10 height 13
click at [326, 487] on span "Decrease value" at bounding box center [328, 485] width 10 height 10
type input "2"
click at [1237, 485] on button "ADD" at bounding box center [1248, 482] width 32 height 15
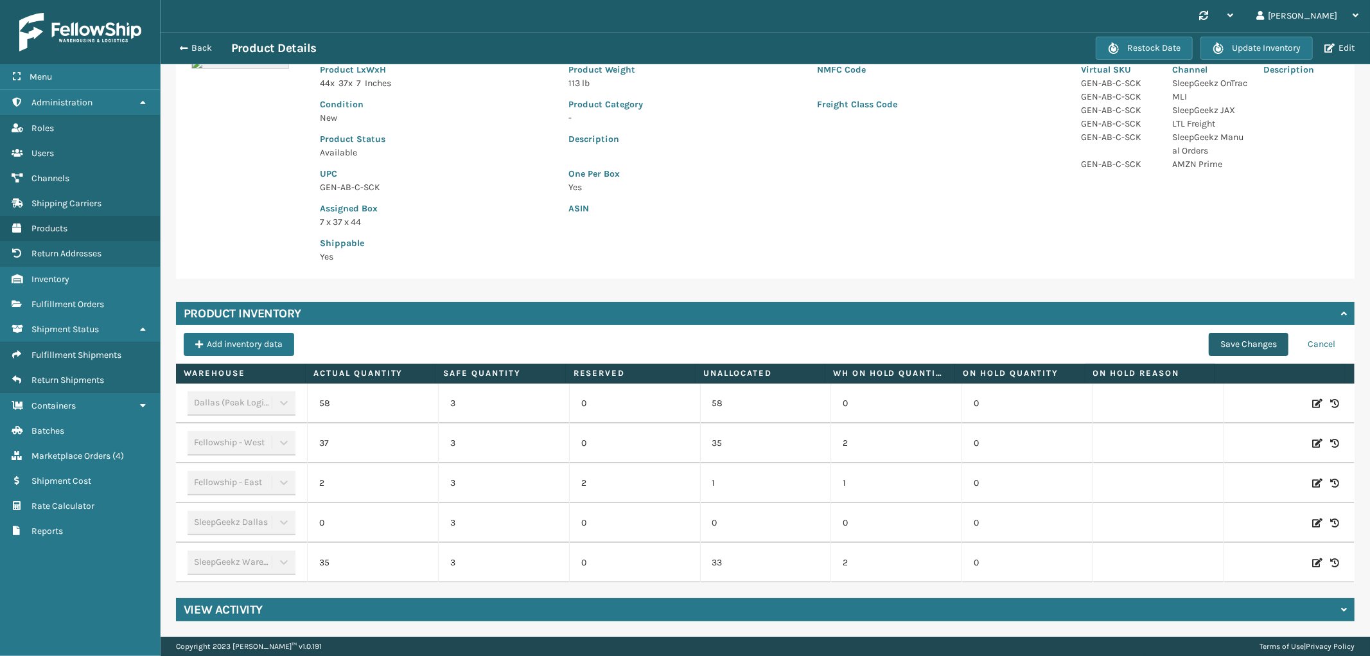
click at [1212, 348] on button "Save Changes" at bounding box center [1248, 344] width 80 height 23
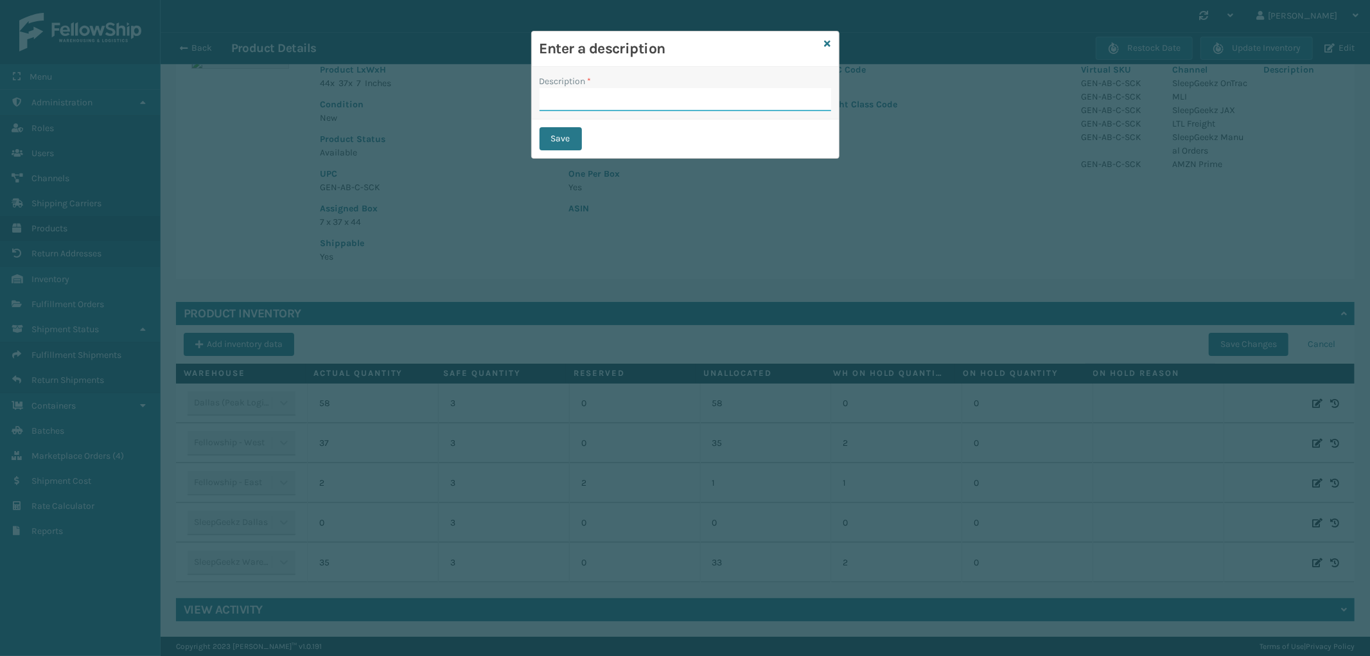
click at [647, 101] on input "Description *" at bounding box center [685, 99] width 292 height 23
type input "from inventory"
click at [568, 131] on button "Save" at bounding box center [560, 138] width 42 height 23
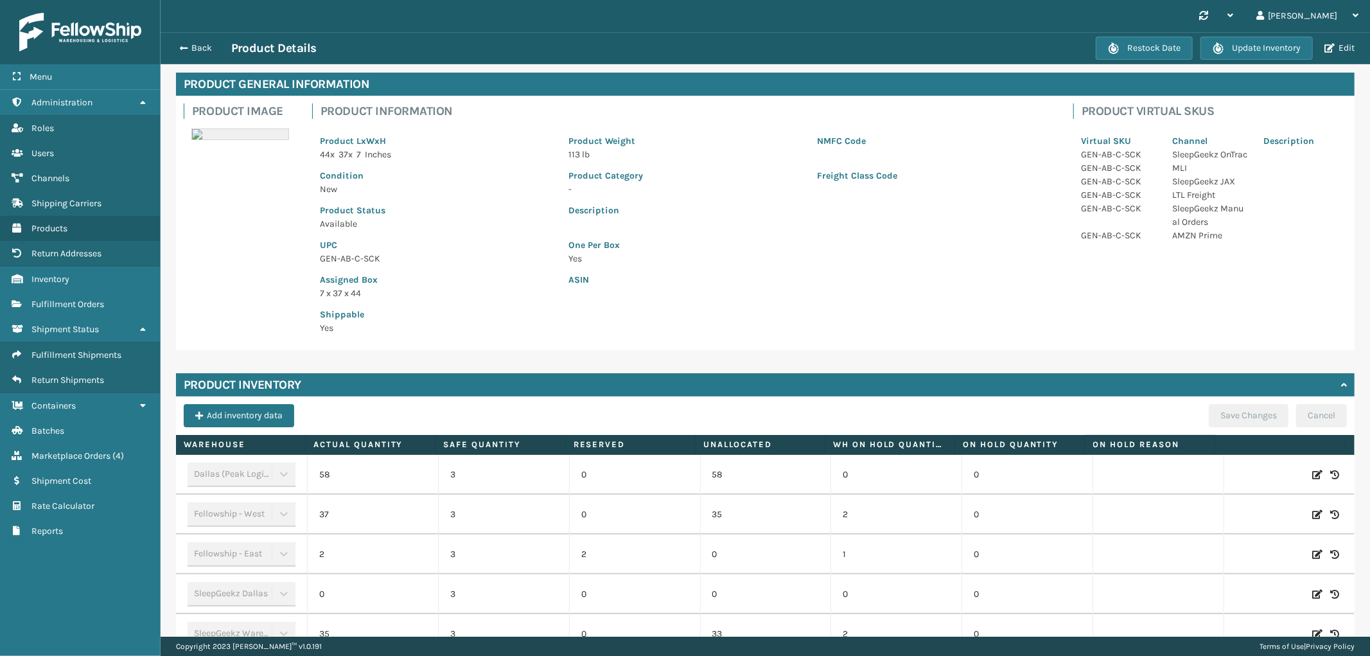
scroll to position [0, 0]
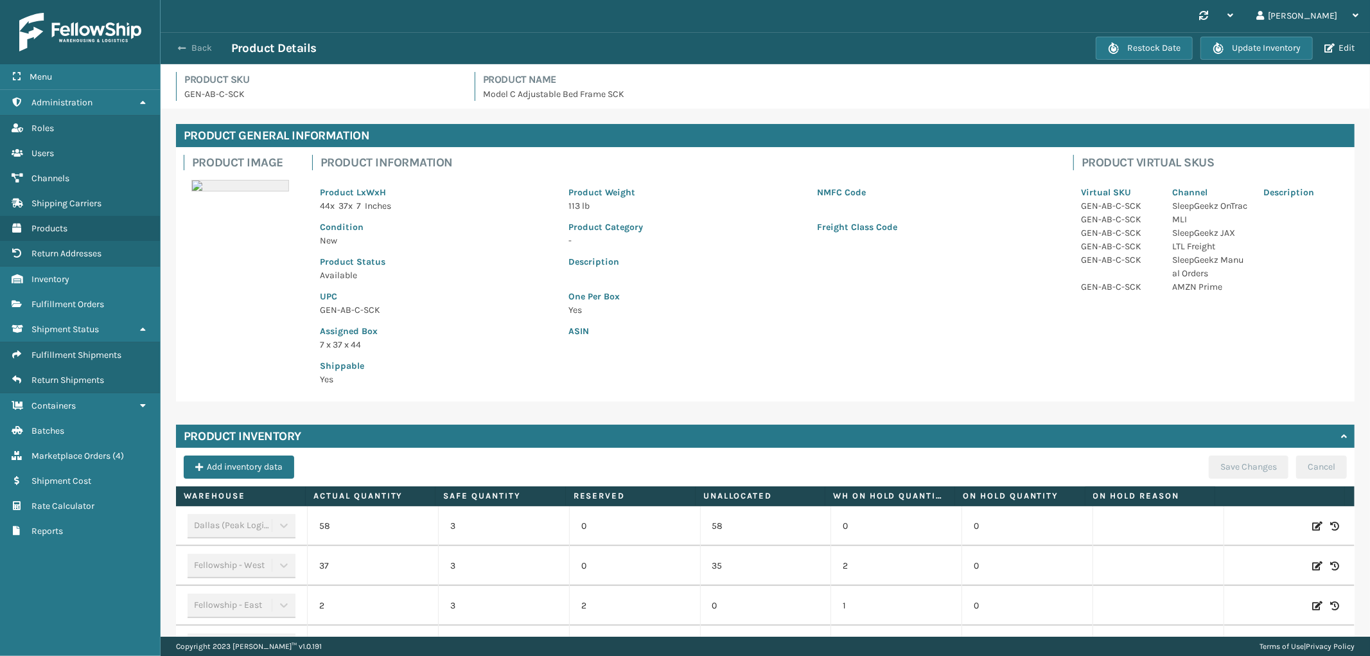
click at [195, 42] on button "Back" at bounding box center [201, 48] width 59 height 12
